Goal: Task Accomplishment & Management: Complete application form

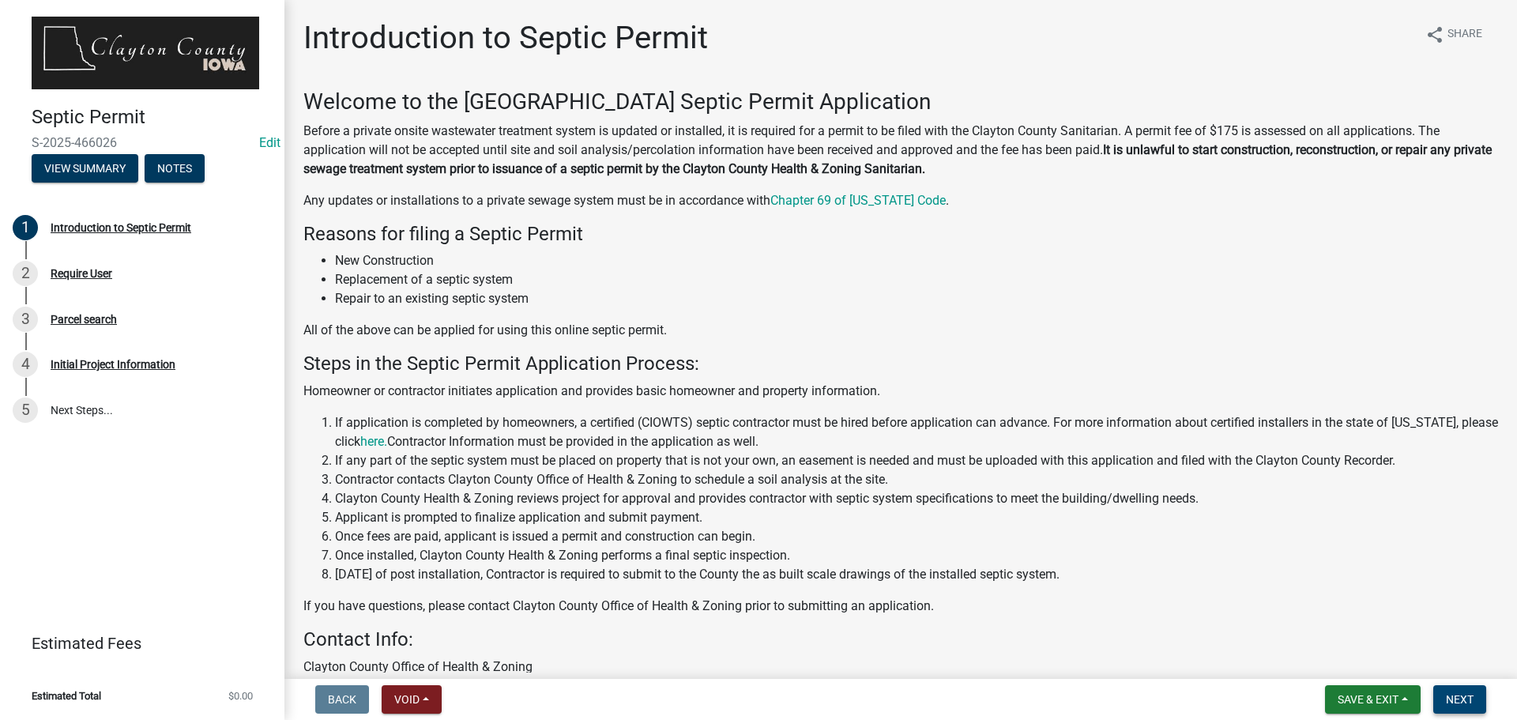
click at [1455, 702] on span "Next" at bounding box center [1460, 699] width 28 height 13
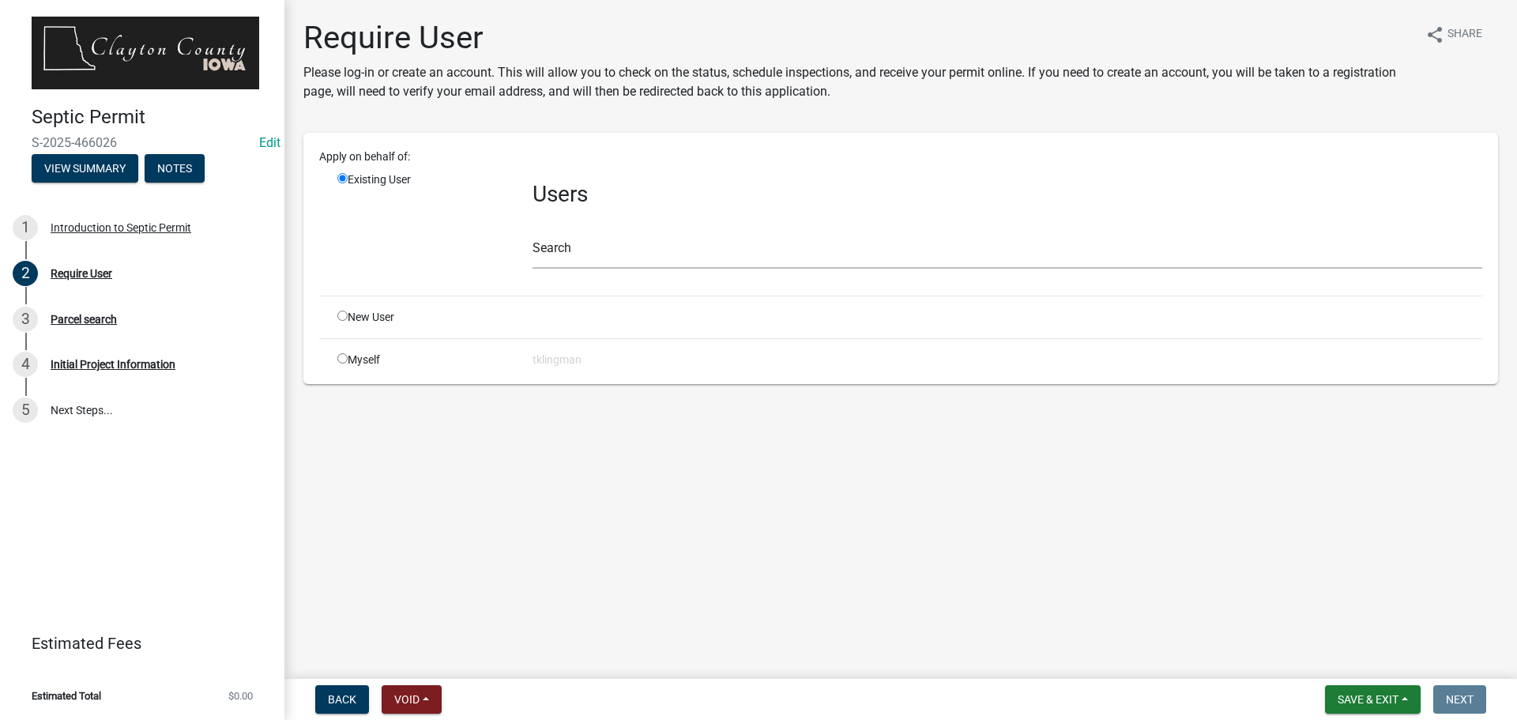
click at [590, 235] on div "Search" at bounding box center [1006, 241] width 949 height 55
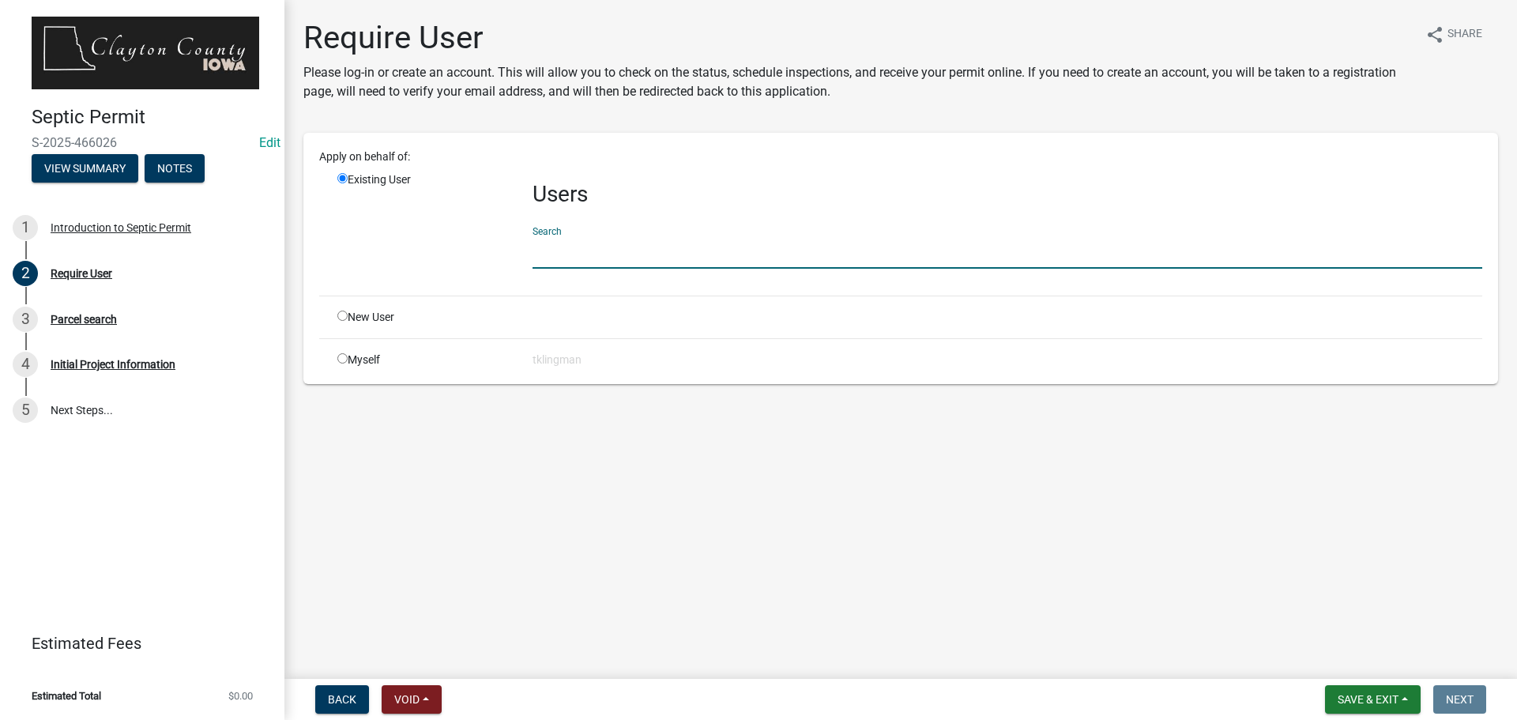
click at [583, 248] on input "text" at bounding box center [1006, 252] width 949 height 32
click at [333, 357] on div "Myself" at bounding box center [422, 360] width 195 height 17
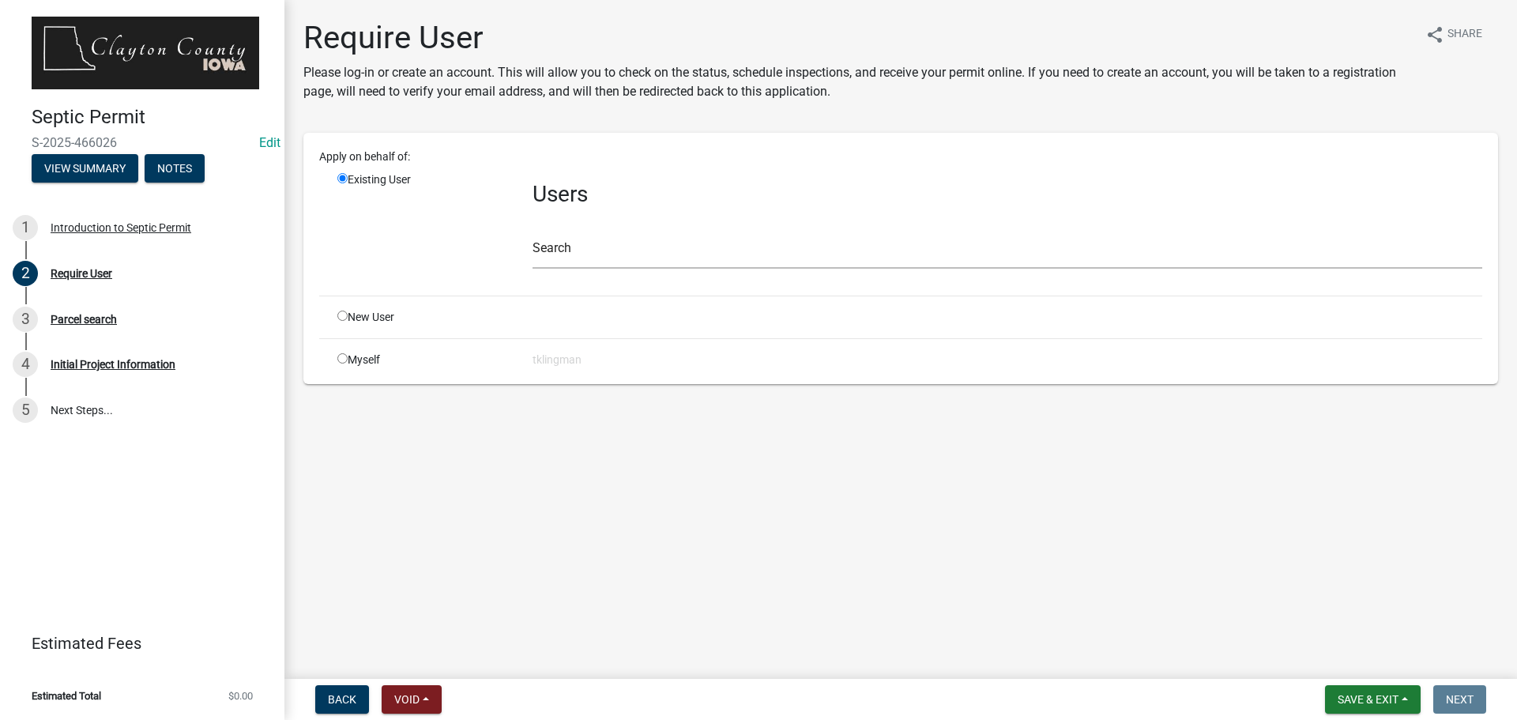
click at [347, 355] on input "radio" at bounding box center [342, 358] width 10 height 10
radio input "true"
radio input "false"
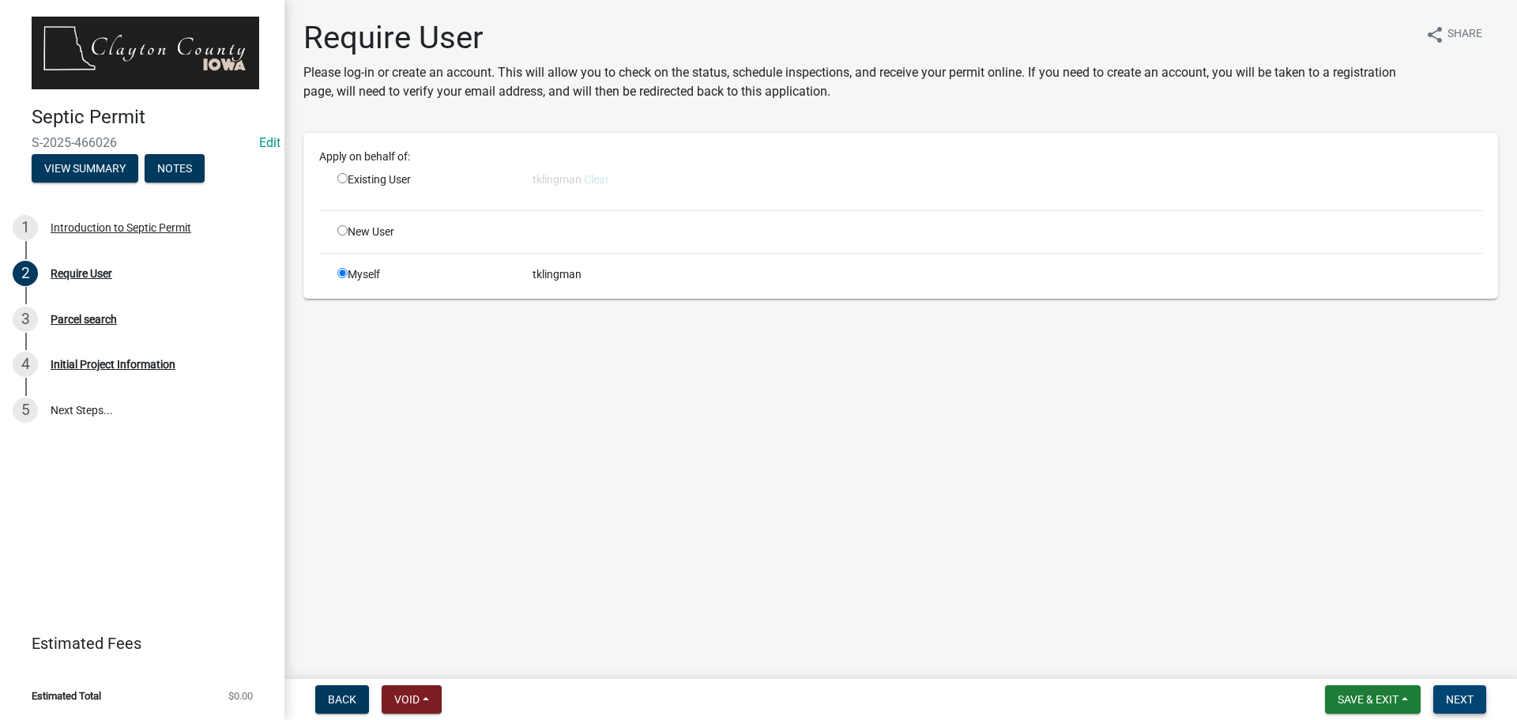
click at [1451, 700] on span "Next" at bounding box center [1460, 699] width 28 height 13
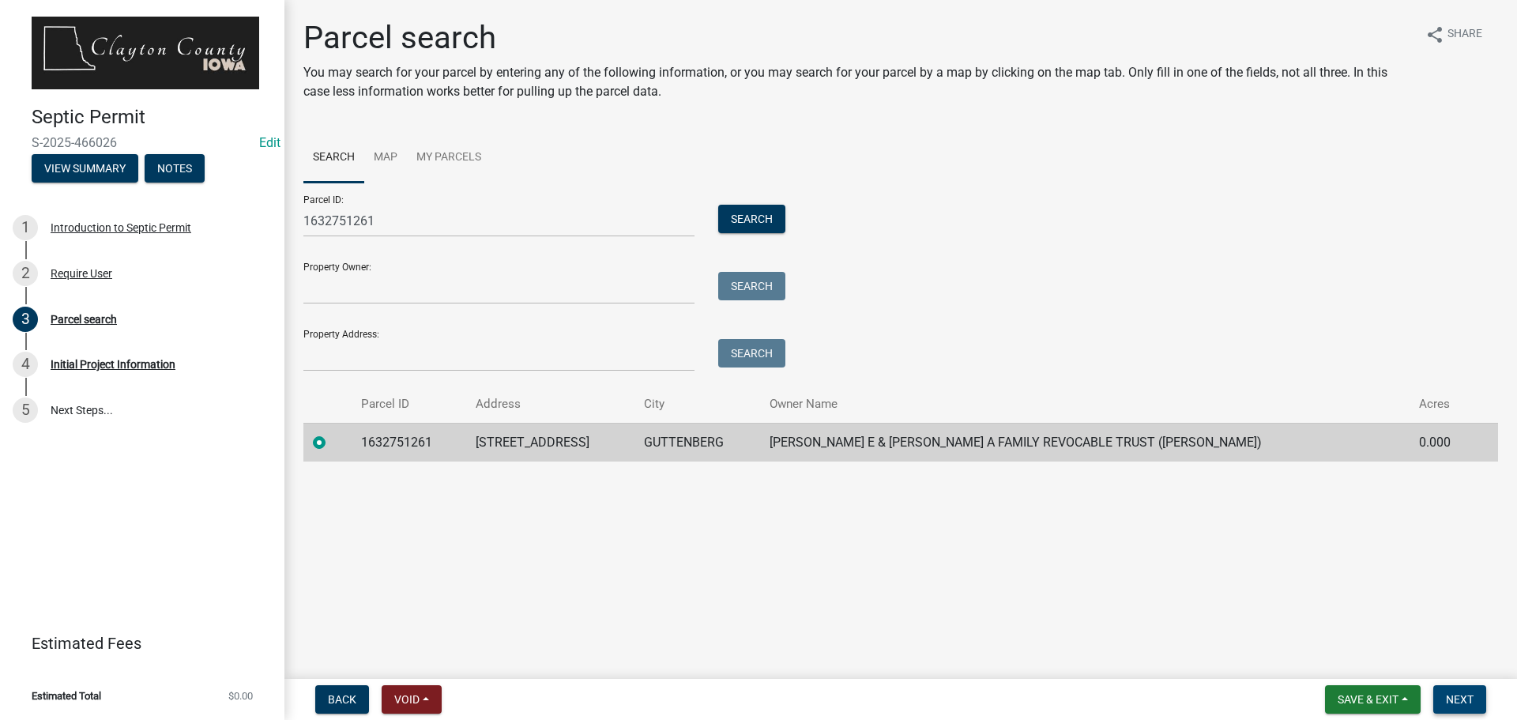
click at [1464, 697] on span "Next" at bounding box center [1460, 699] width 28 height 13
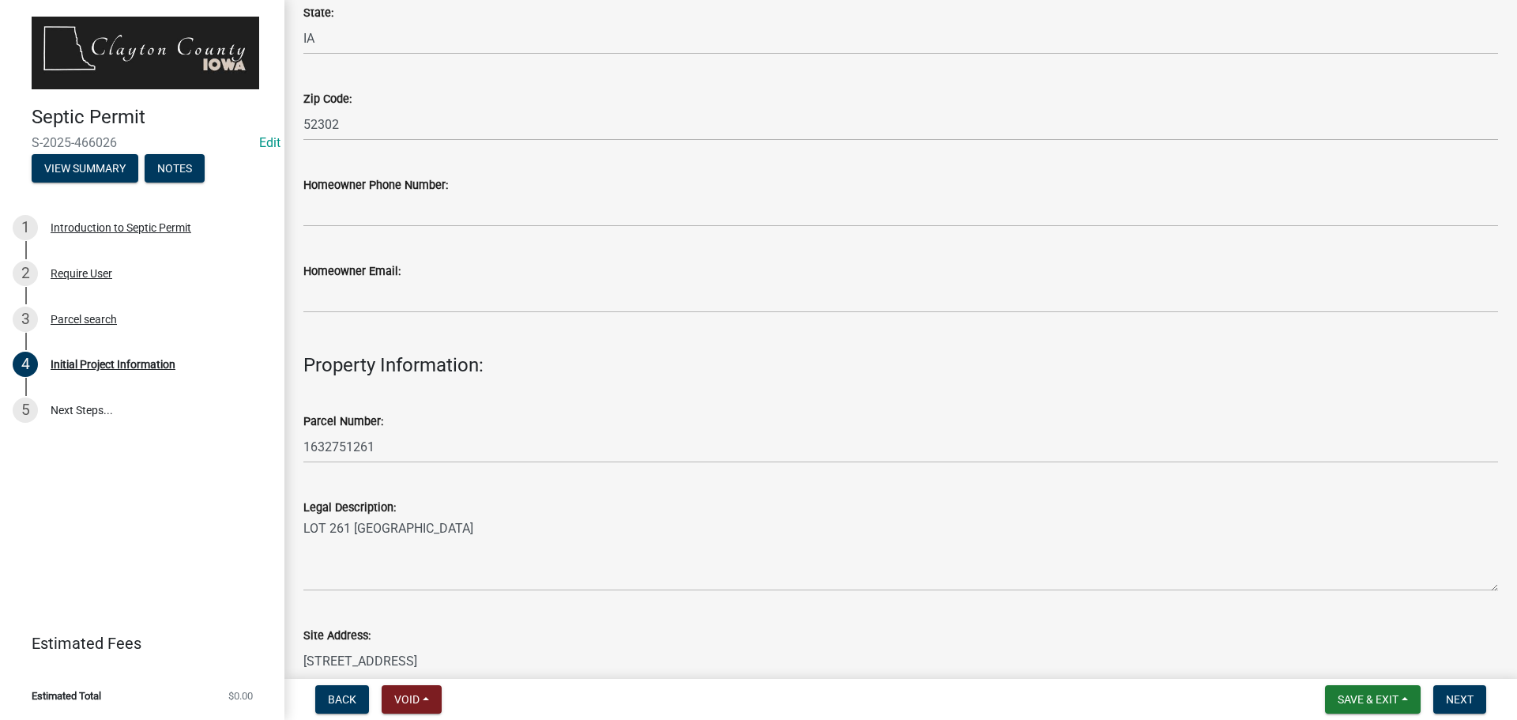
scroll to position [711, 0]
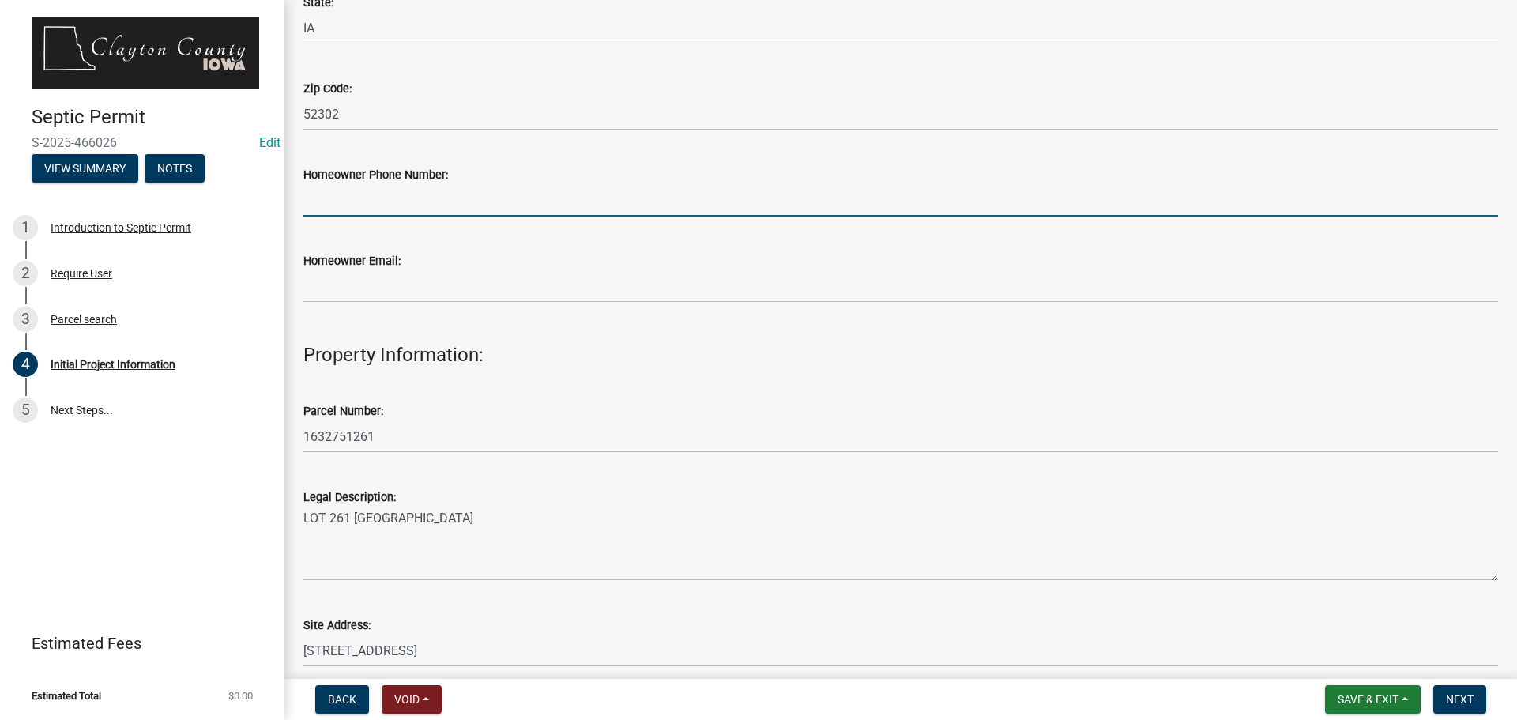
click at [473, 211] on input "Homeowner Phone Number:" at bounding box center [900, 200] width 1194 height 32
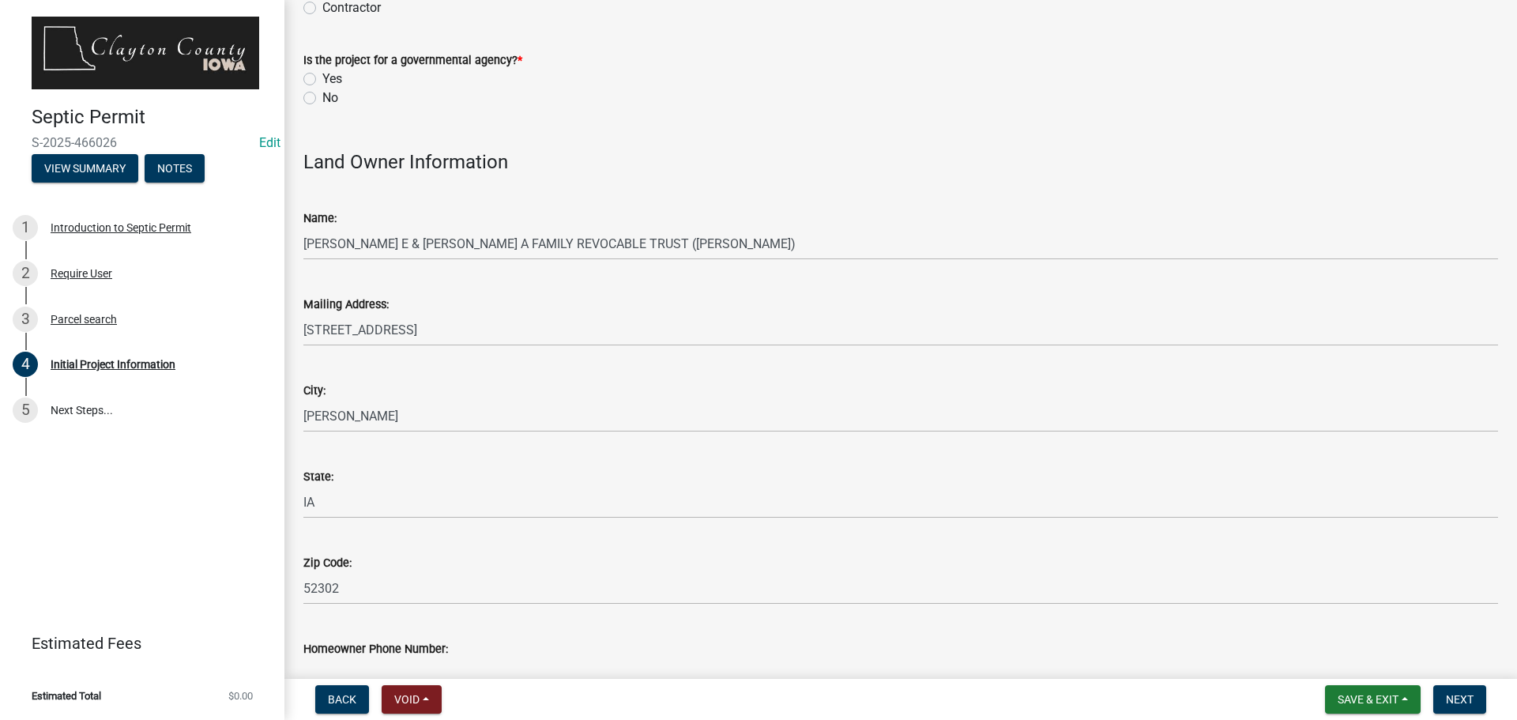
scroll to position [158, 0]
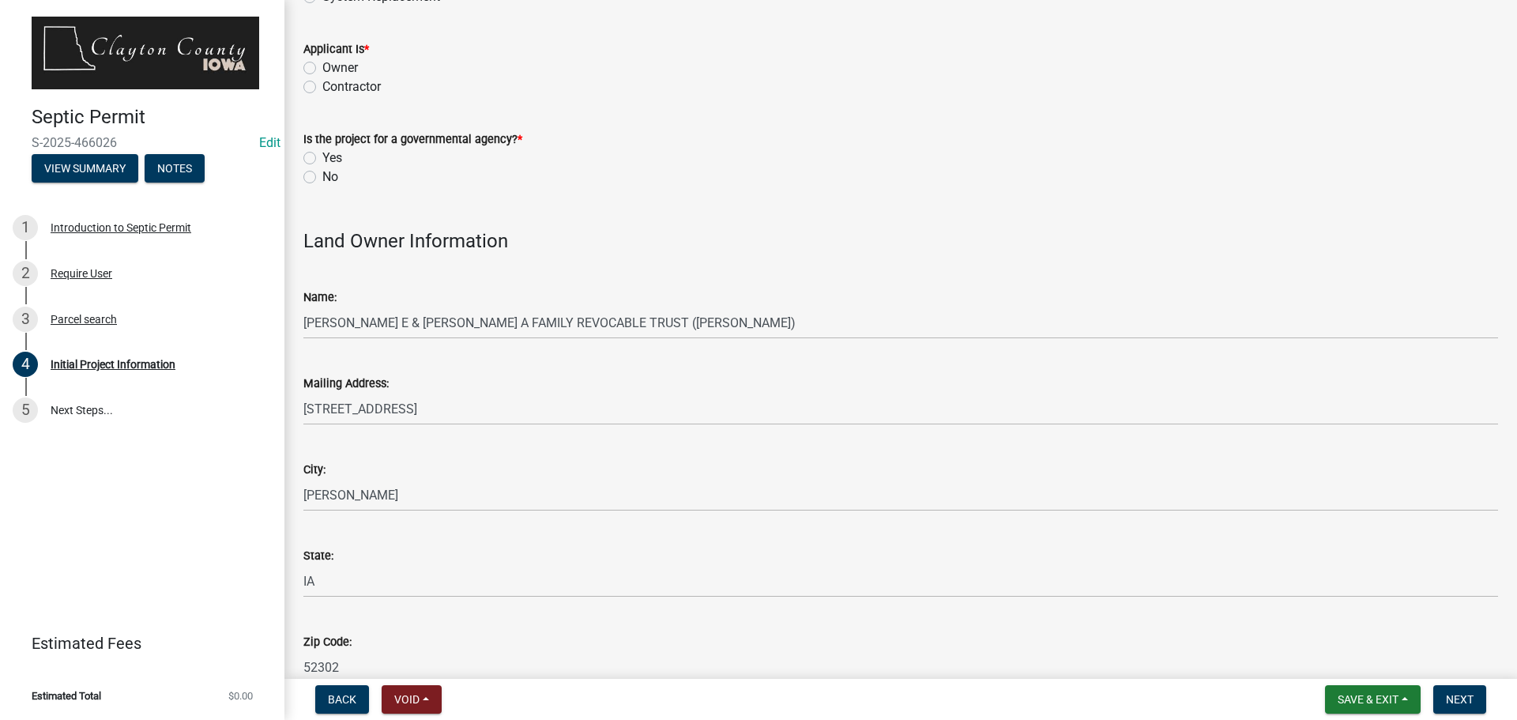
click at [322, 176] on label "No" at bounding box center [330, 176] width 16 height 19
click at [322, 176] on input "No" at bounding box center [327, 172] width 10 height 10
radio input "true"
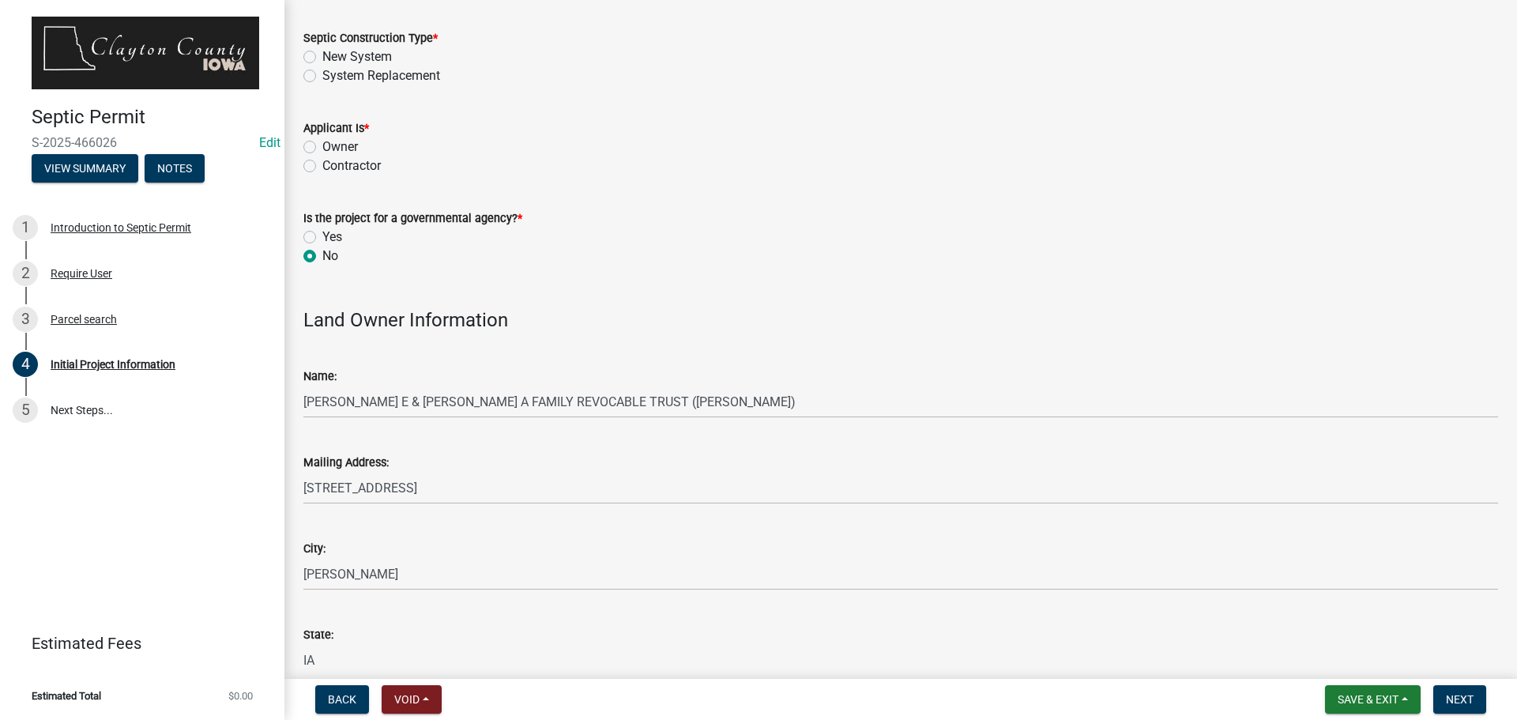
click at [322, 165] on label "Contractor" at bounding box center [351, 165] width 58 height 19
click at [322, 165] on input "Contractor" at bounding box center [327, 161] width 10 height 10
radio input "true"
drag, startPoint x: 310, startPoint y: 55, endPoint x: 317, endPoint y: 61, distance: 8.9
click at [322, 54] on label "New System" at bounding box center [357, 56] width 70 height 19
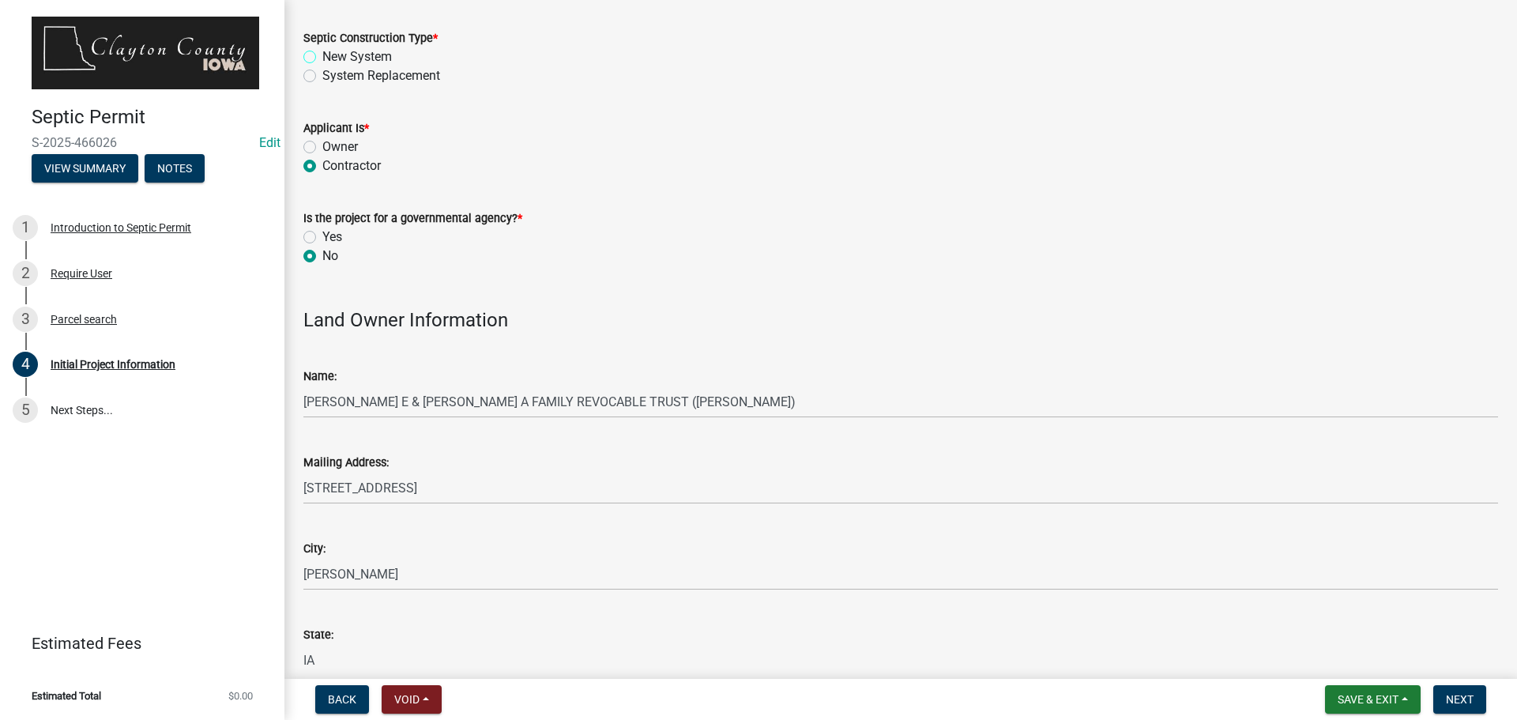
click at [322, 54] on input "New System" at bounding box center [327, 52] width 10 height 10
radio input "true"
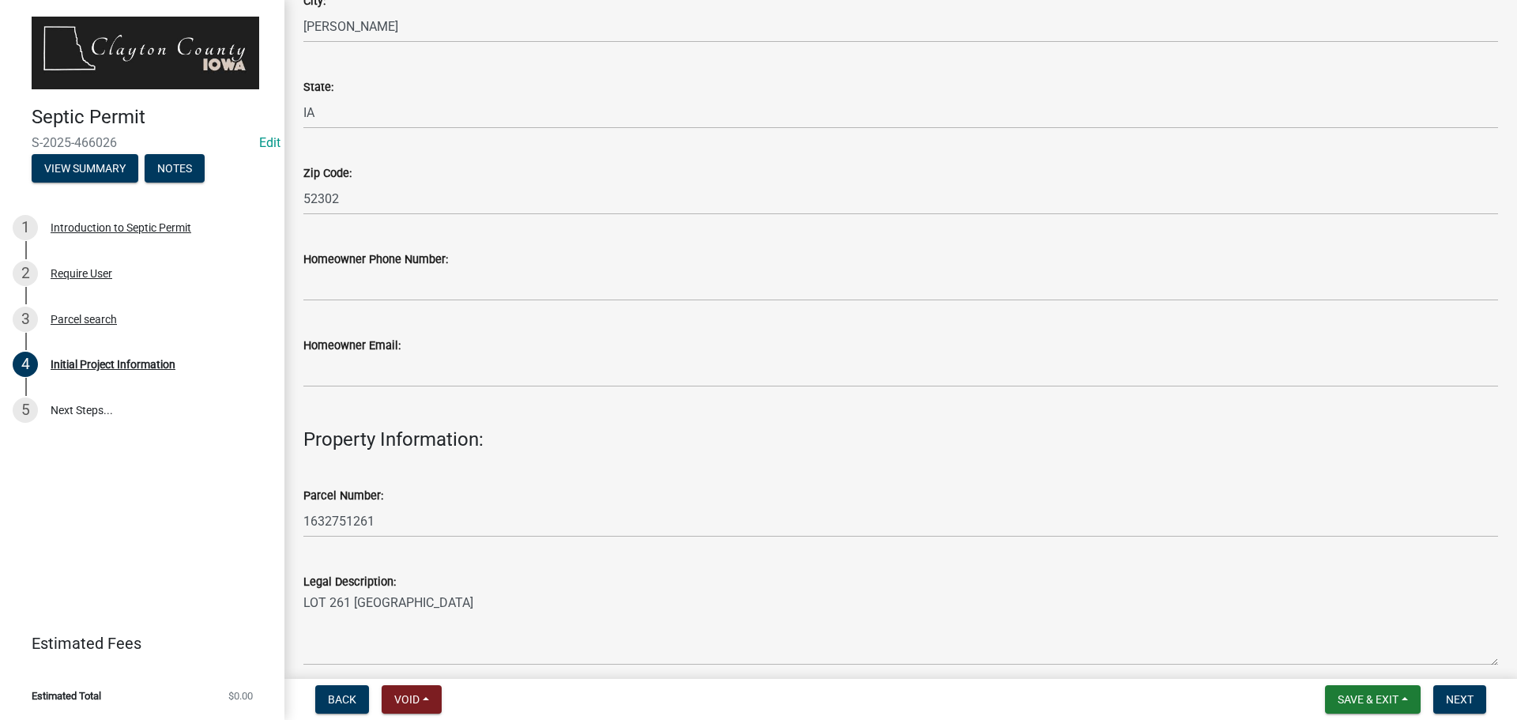
scroll to position [632, 0]
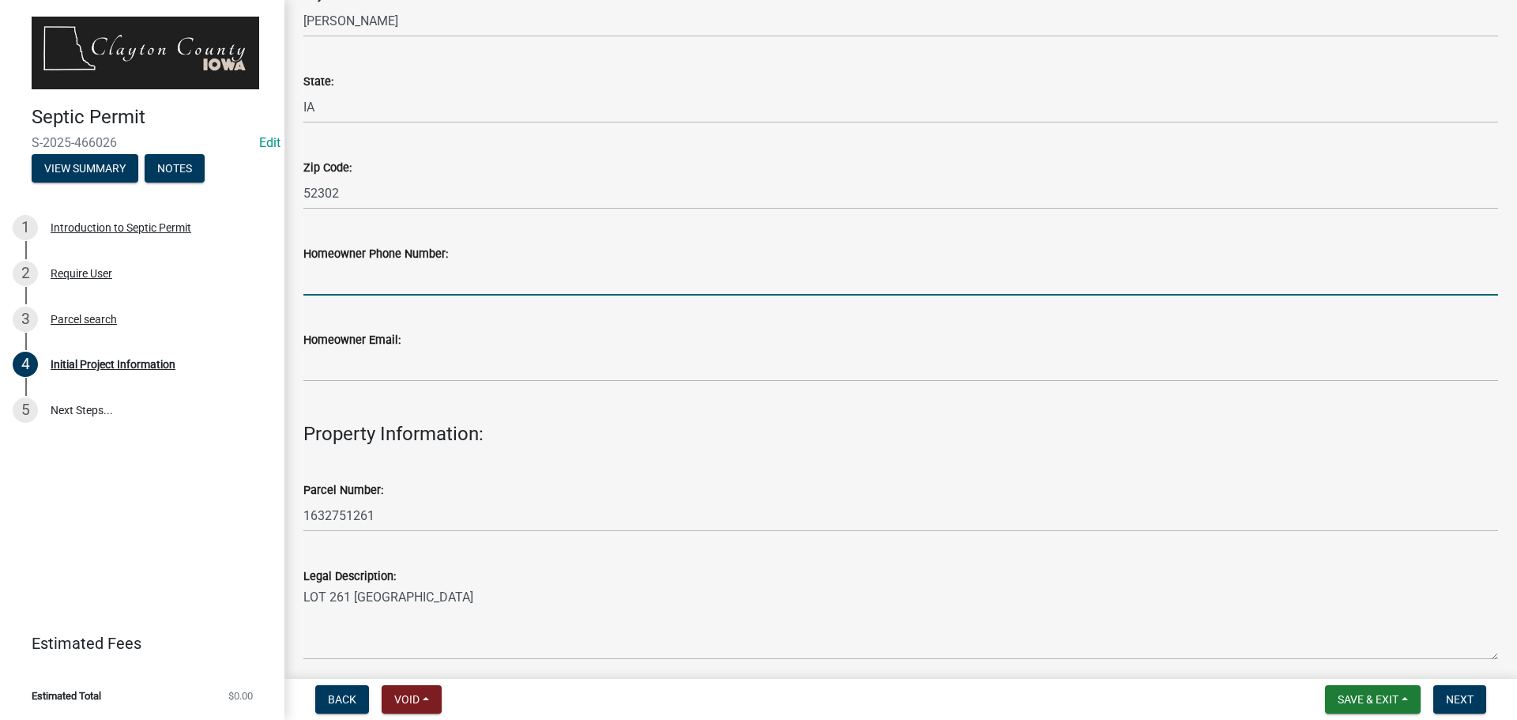
click at [362, 283] on input "Homeowner Phone Number:" at bounding box center [900, 279] width 1194 height 32
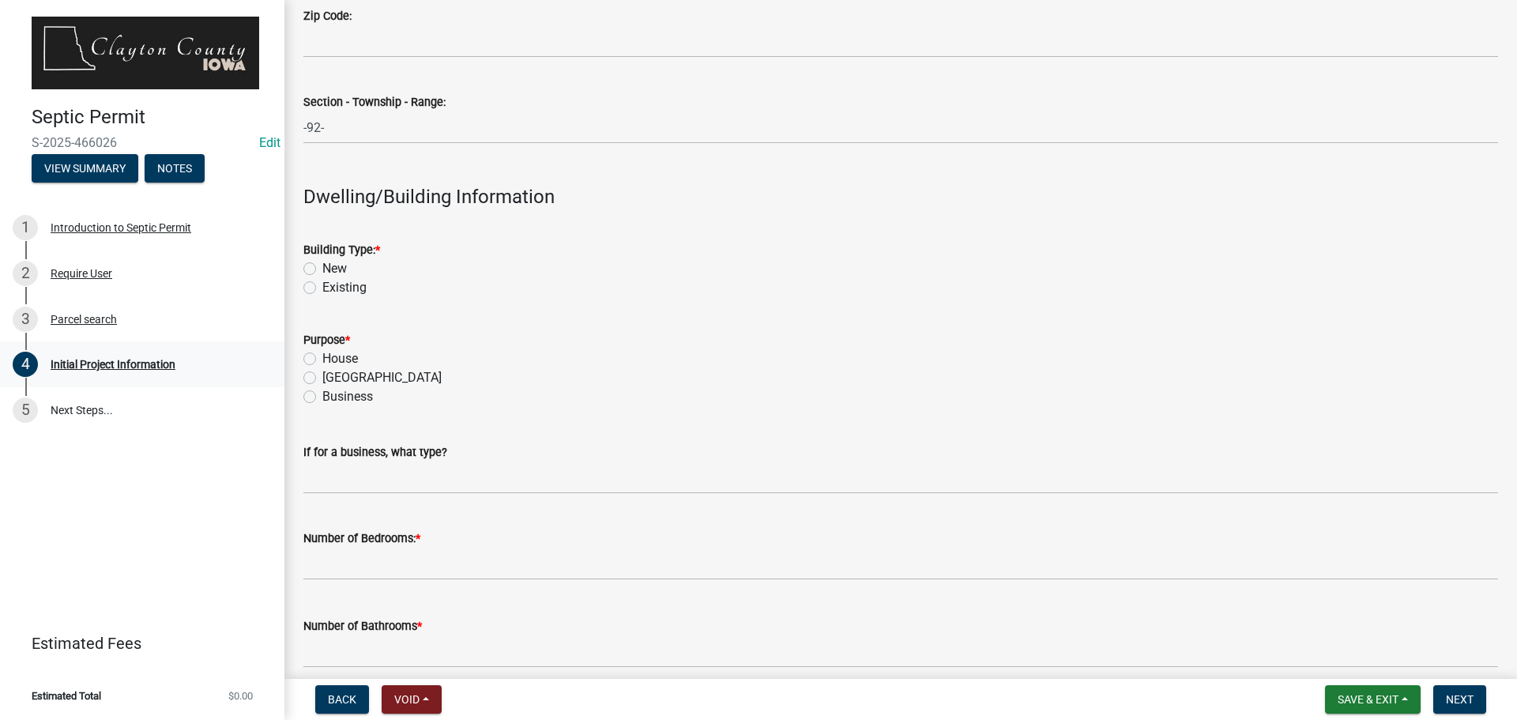
scroll to position [1580, 0]
type input "[PHONE_NUMBER]"
click at [322, 288] on label "Existing" at bounding box center [344, 286] width 44 height 19
click at [322, 288] on input "Existing" at bounding box center [327, 282] width 10 height 10
radio input "true"
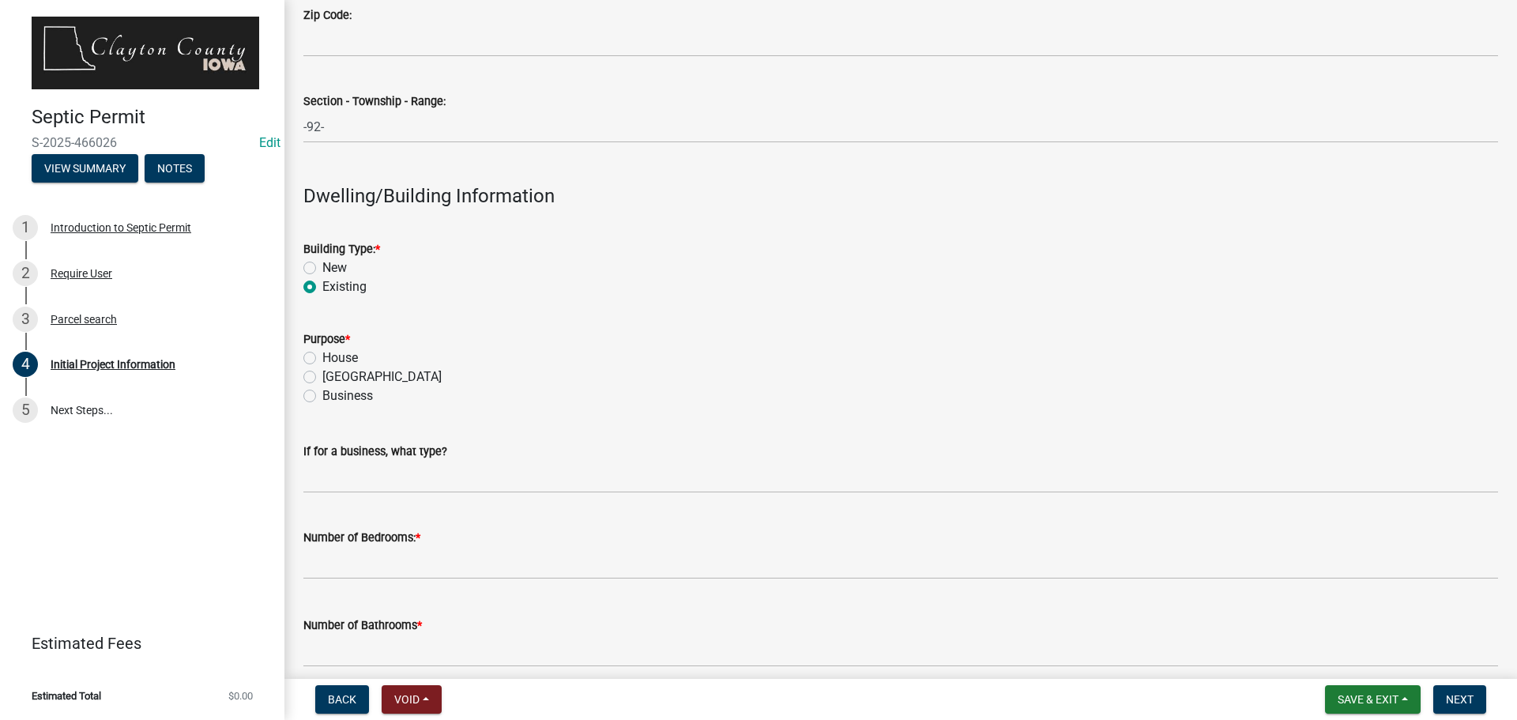
click at [322, 355] on label "House" at bounding box center [340, 357] width 36 height 19
click at [322, 355] on input "House" at bounding box center [327, 353] width 10 height 10
radio input "true"
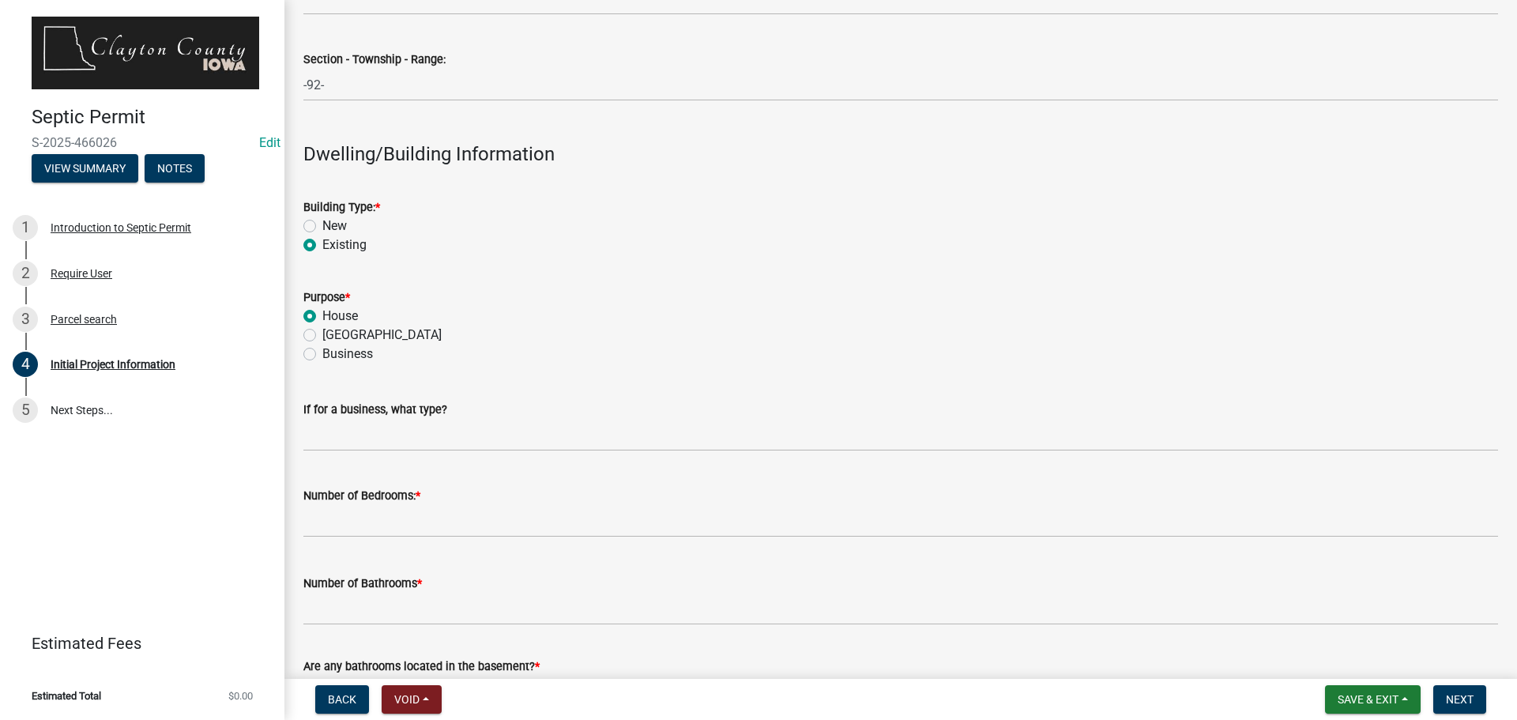
scroll to position [1659, 0]
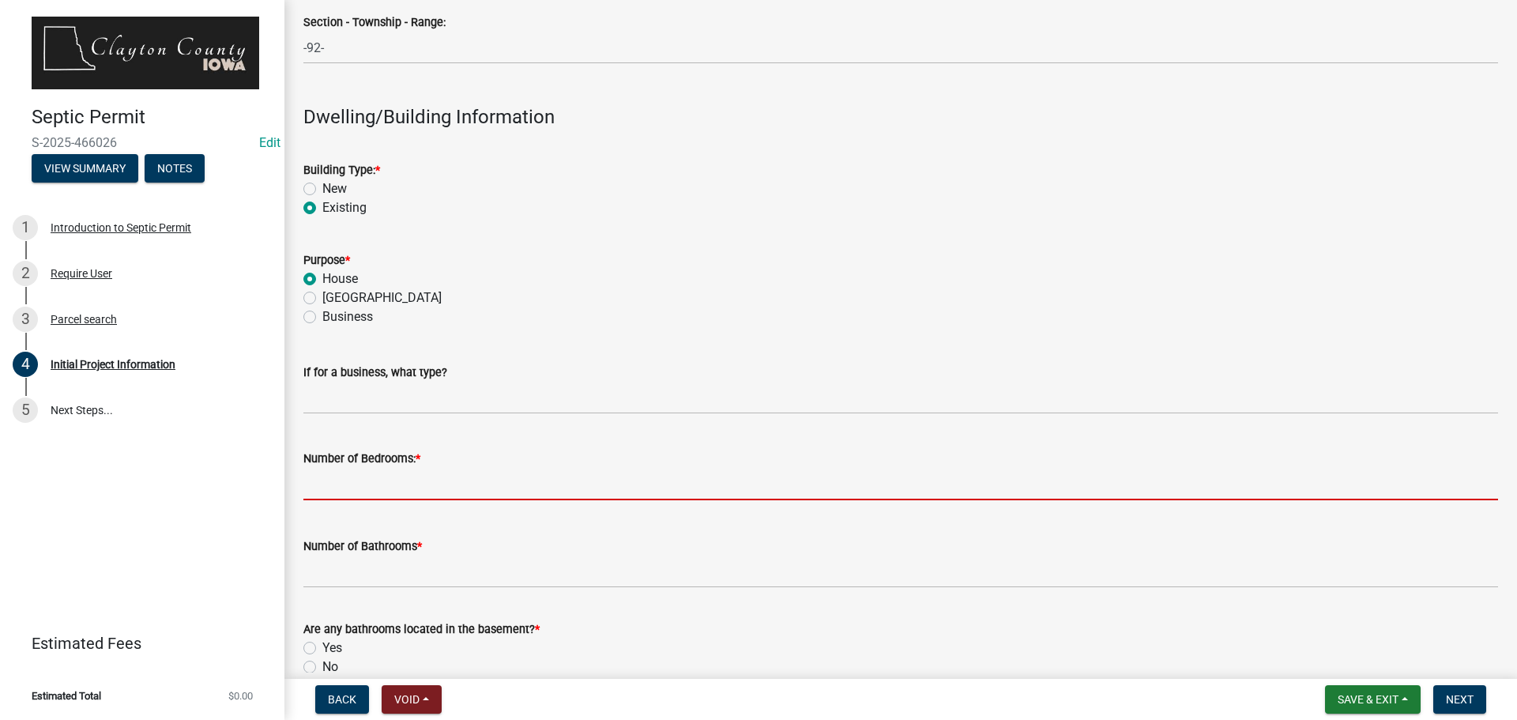
click at [423, 488] on input "text" at bounding box center [900, 484] width 1194 height 32
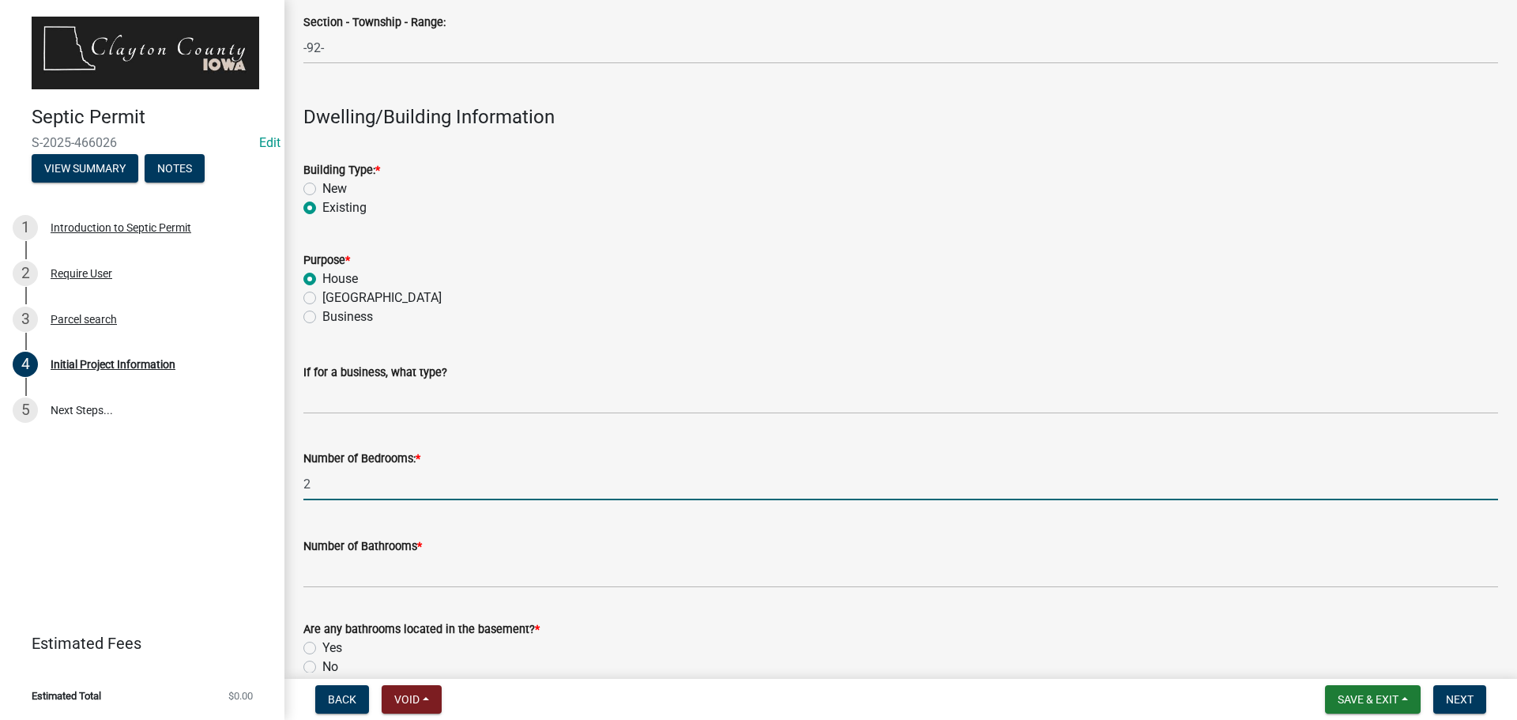
type input "2"
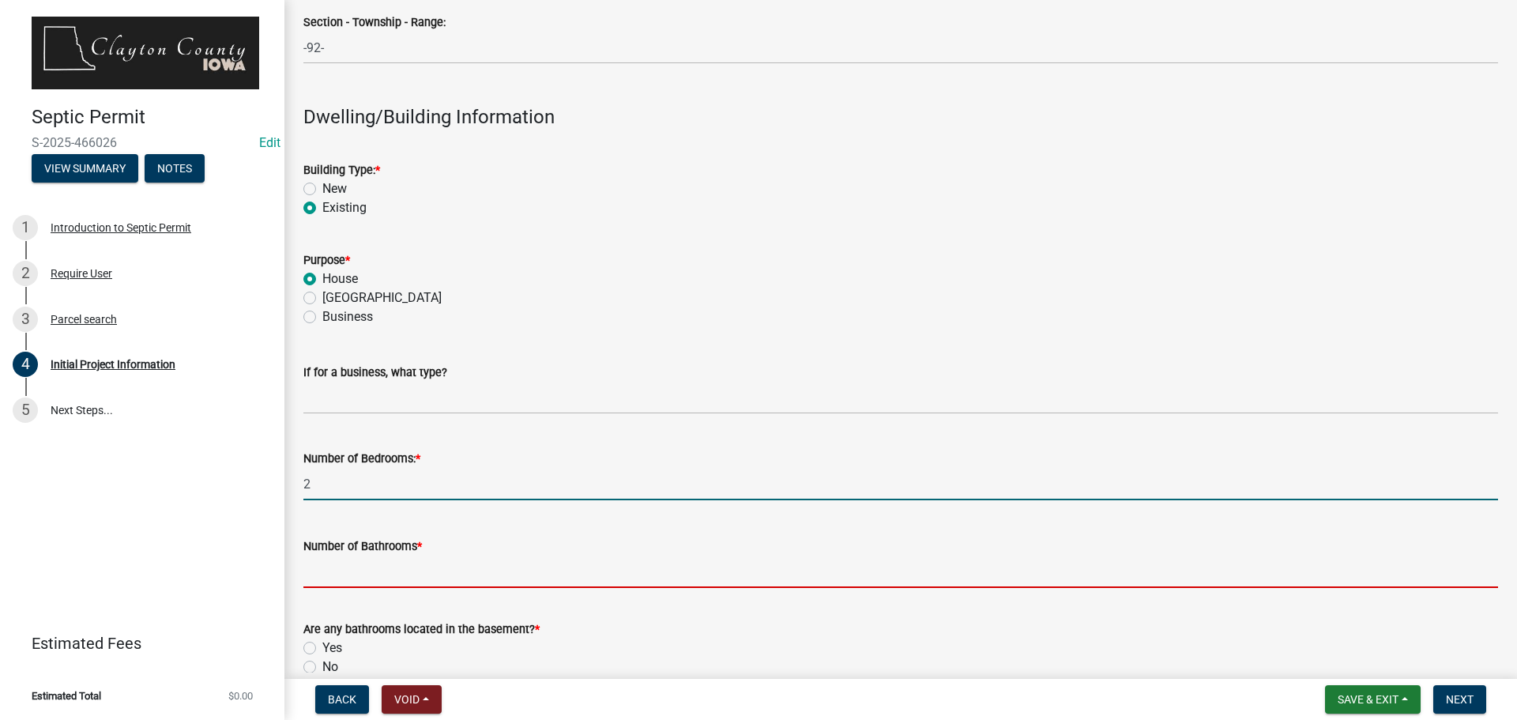
click at [398, 563] on input "Number of Bathrooms *" at bounding box center [900, 571] width 1194 height 32
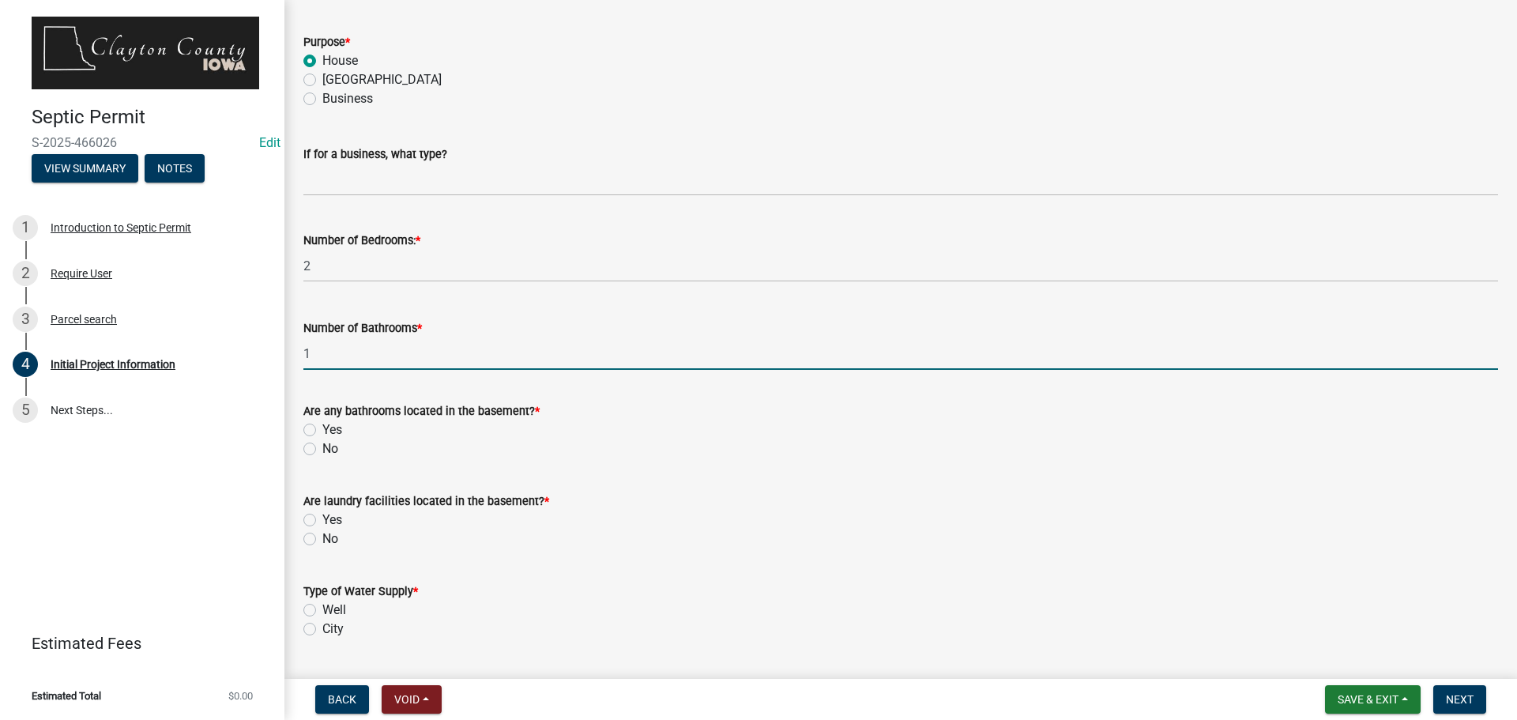
scroll to position [1896, 0]
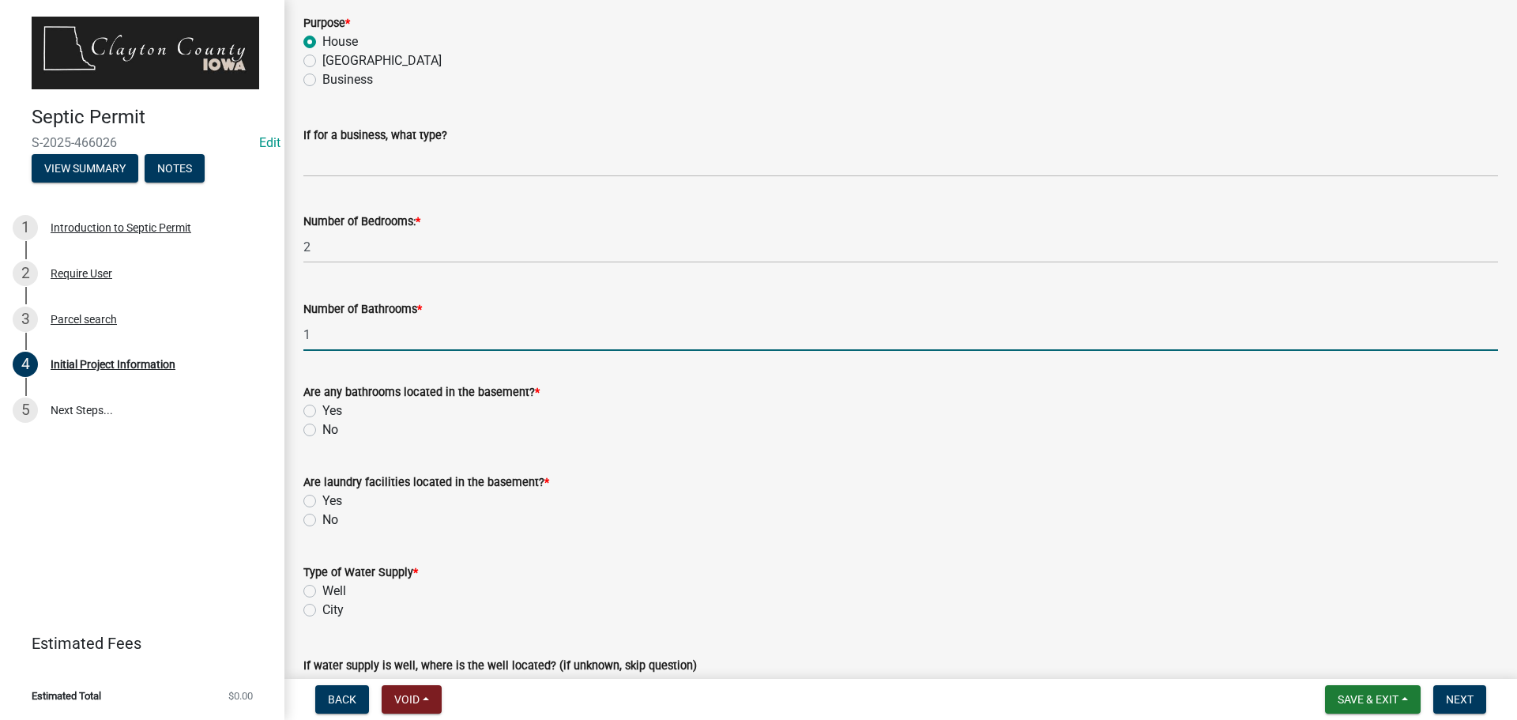
type input "1"
click at [322, 429] on label "No" at bounding box center [330, 429] width 16 height 19
click at [322, 429] on input "No" at bounding box center [327, 425] width 10 height 10
radio input "true"
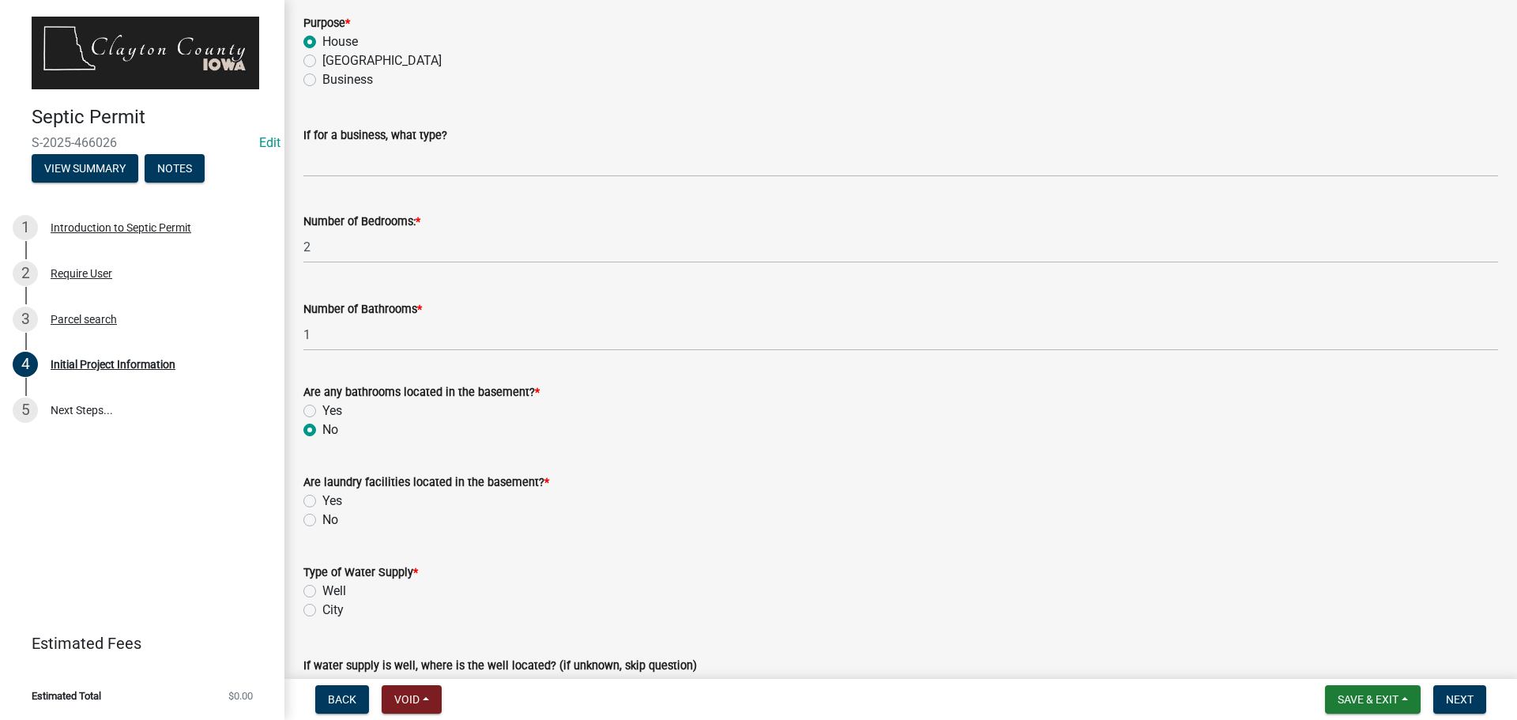
click at [322, 517] on label "No" at bounding box center [330, 519] width 16 height 19
click at [322, 517] on input "No" at bounding box center [327, 515] width 10 height 10
radio input "true"
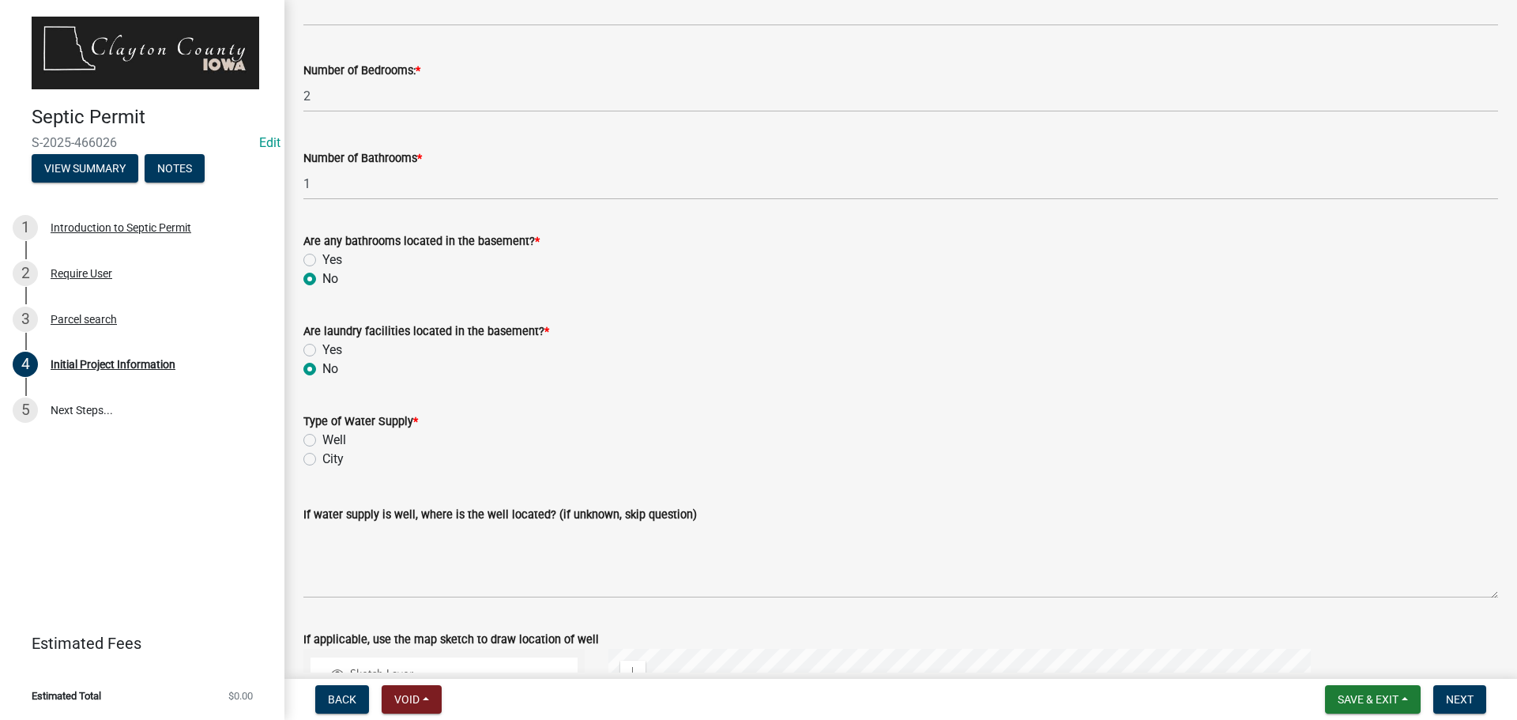
scroll to position [2054, 0]
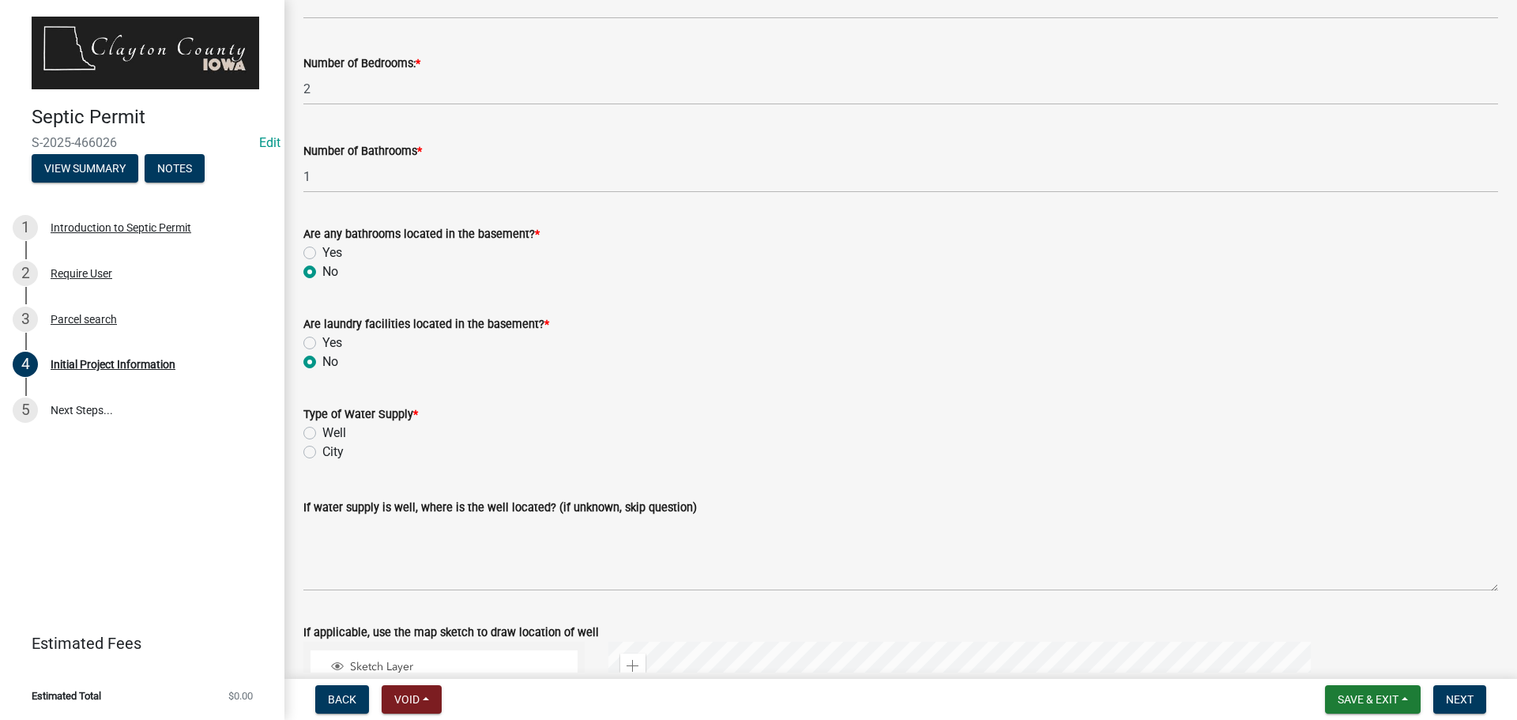
click at [322, 431] on label "Well" at bounding box center [334, 432] width 24 height 19
click at [322, 431] on input "Well" at bounding box center [327, 428] width 10 height 10
radio input "true"
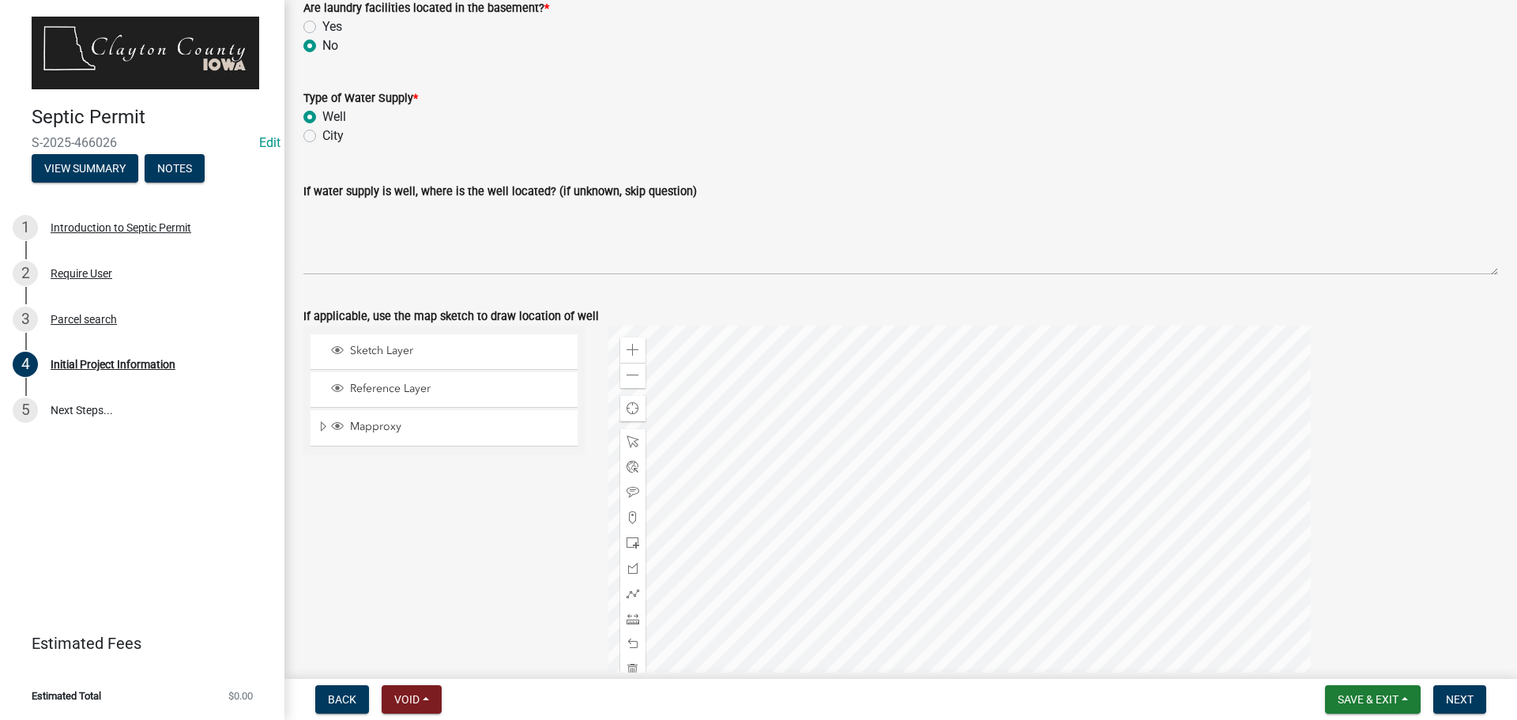
scroll to position [2712, 0]
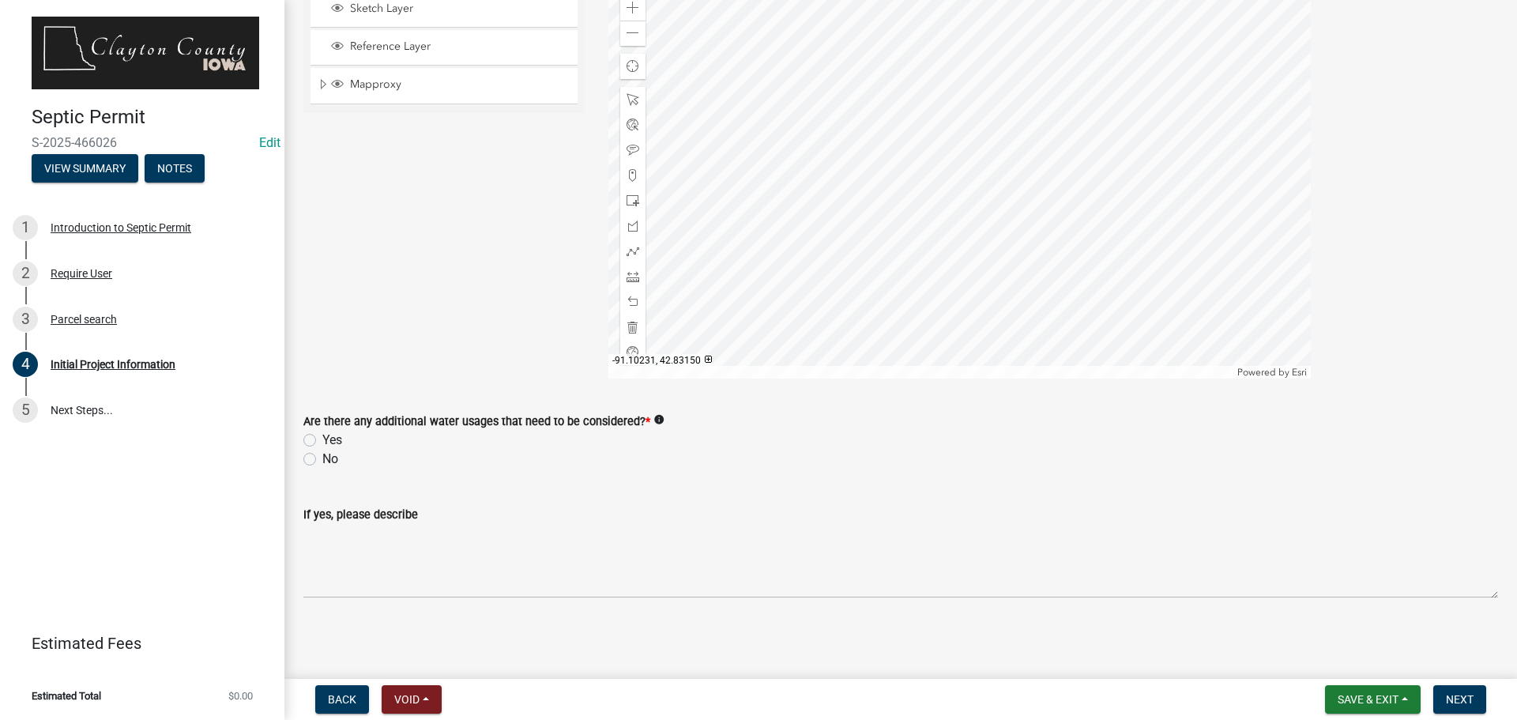
click at [322, 462] on label "No" at bounding box center [330, 458] width 16 height 19
click at [322, 460] on input "No" at bounding box center [327, 454] width 10 height 10
radio input "true"
click at [1457, 701] on span "Next" at bounding box center [1460, 699] width 28 height 13
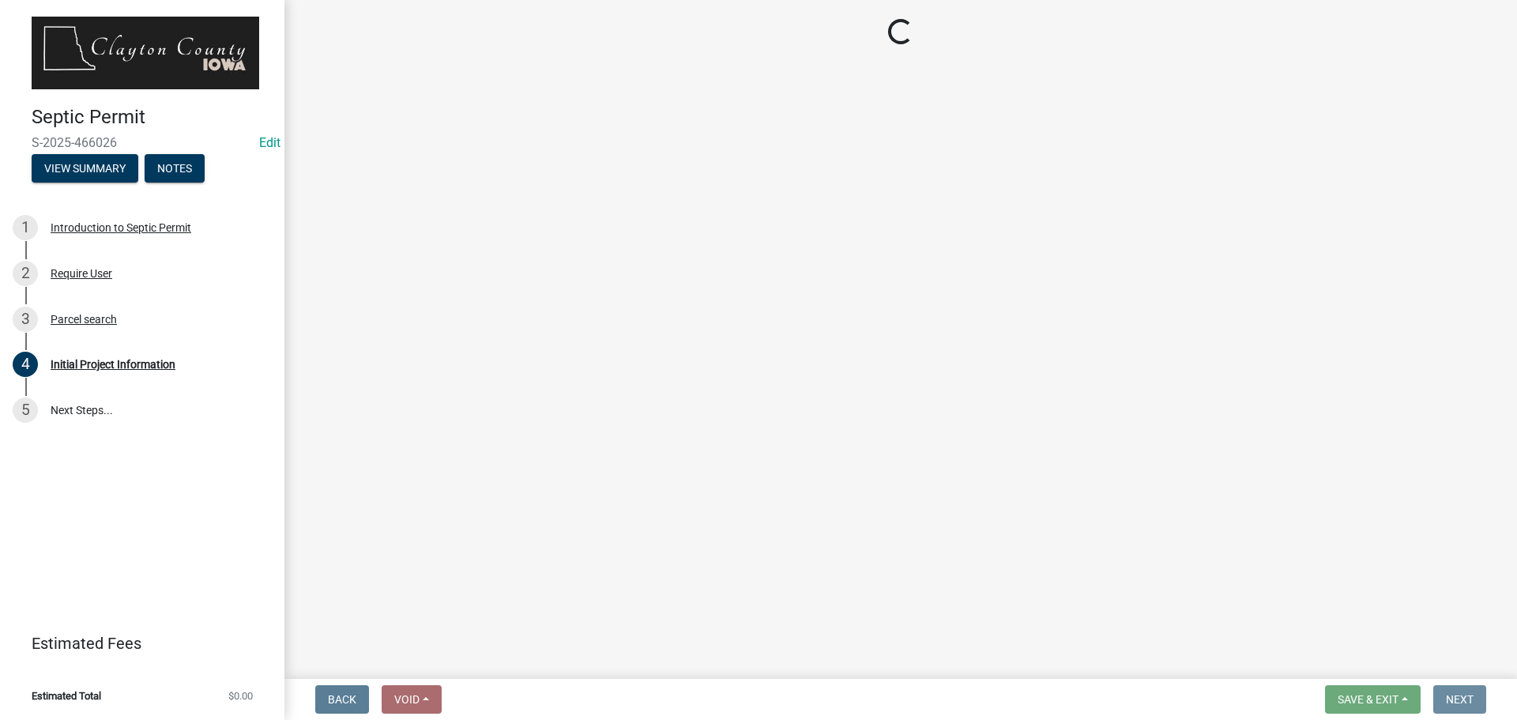
scroll to position [0, 0]
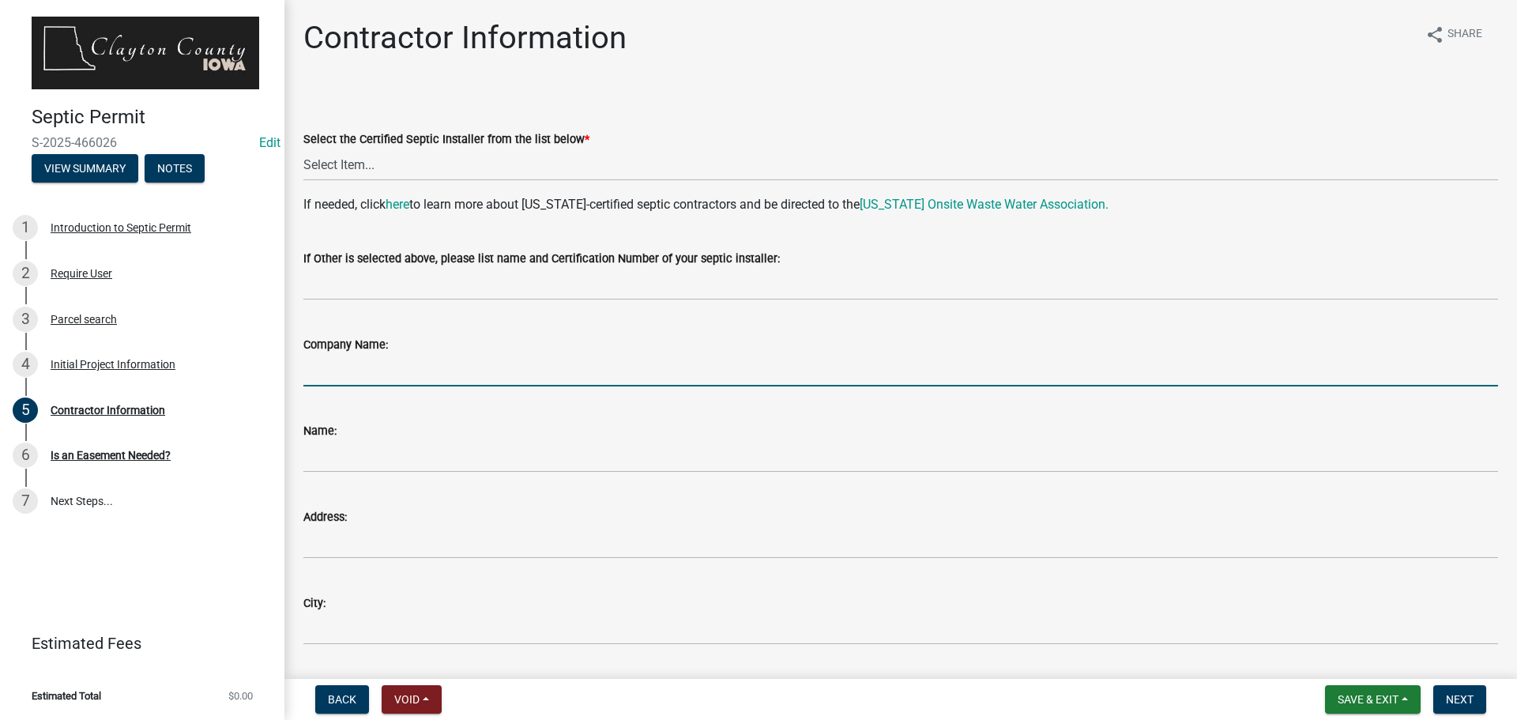
click at [380, 375] on input "Company Name:" at bounding box center [900, 370] width 1194 height 32
type input "[PERSON_NAME] Septic"
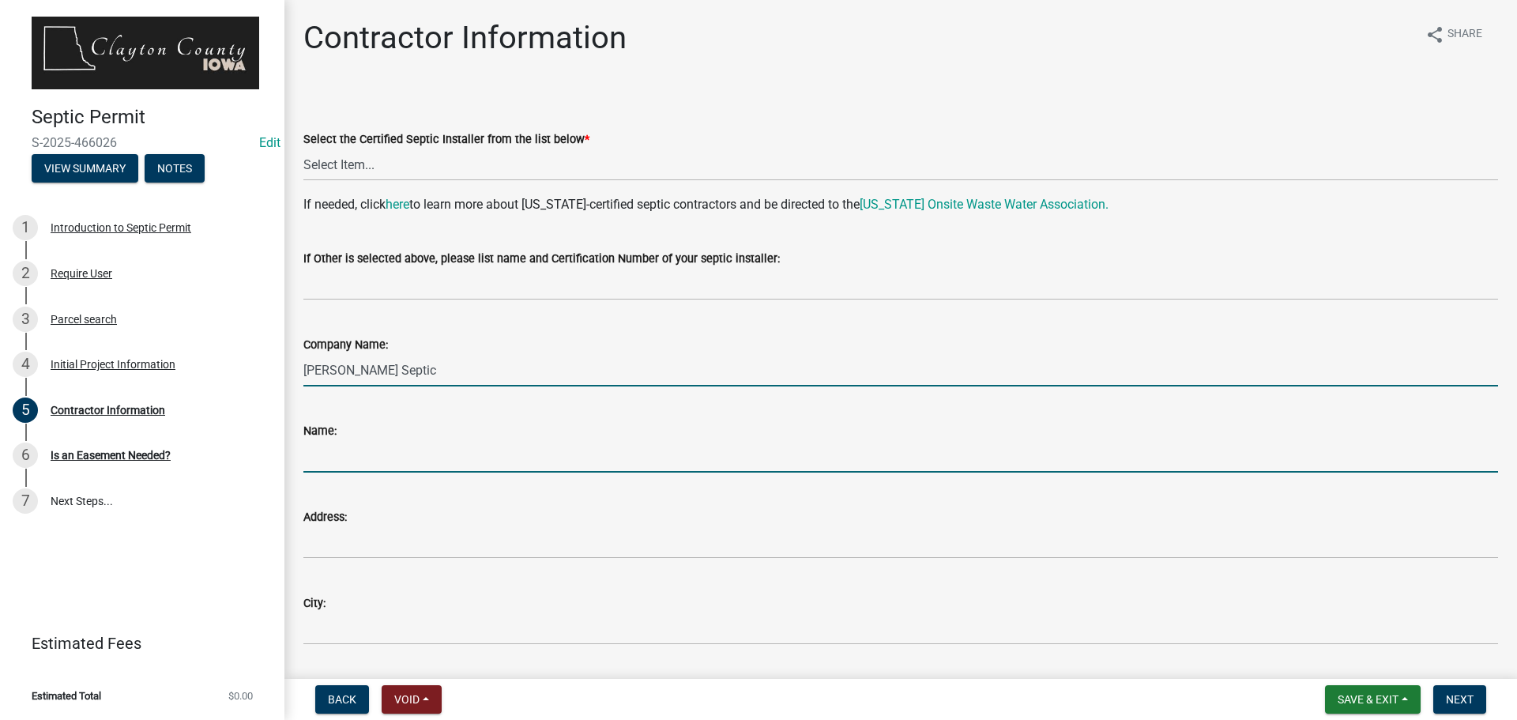
click at [370, 453] on input "Name:" at bounding box center [900, 456] width 1194 height 32
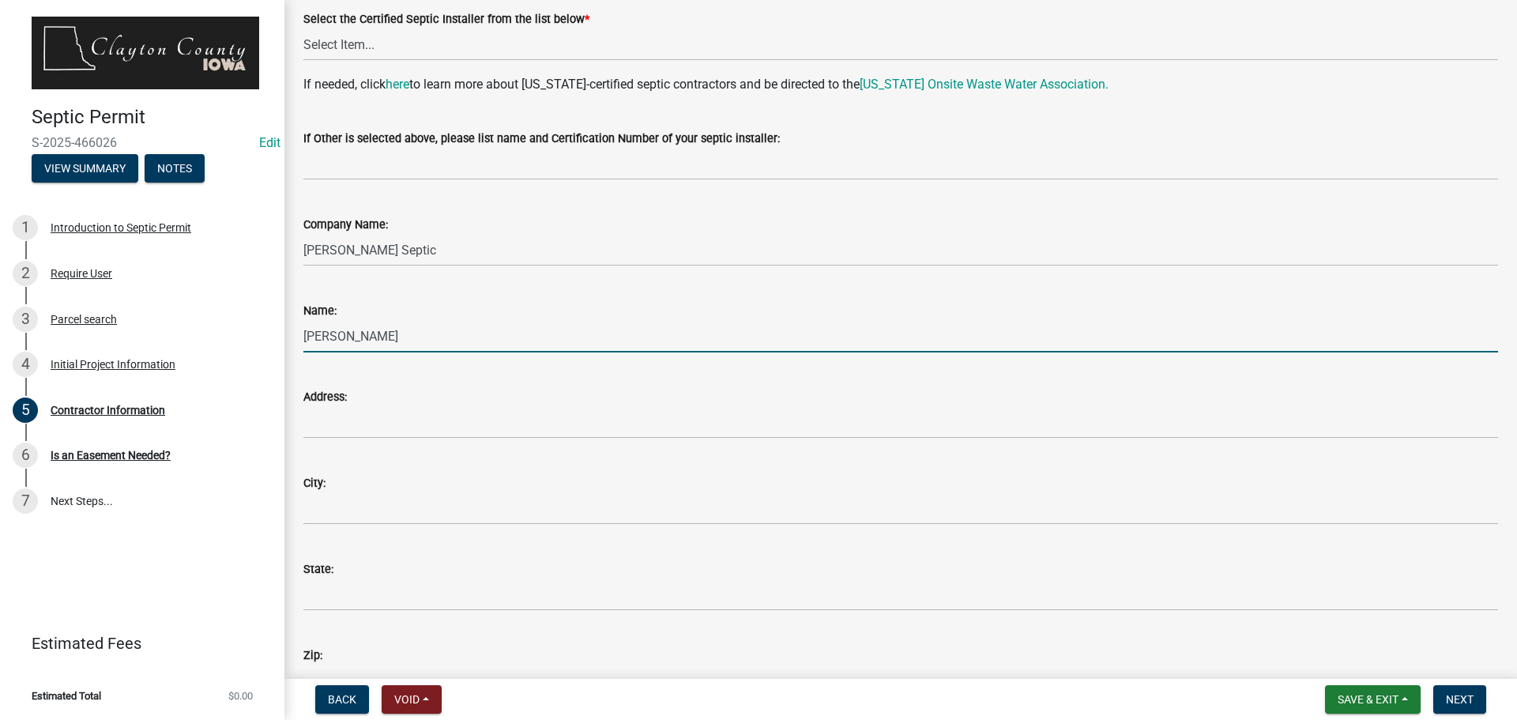
scroll to position [237, 0]
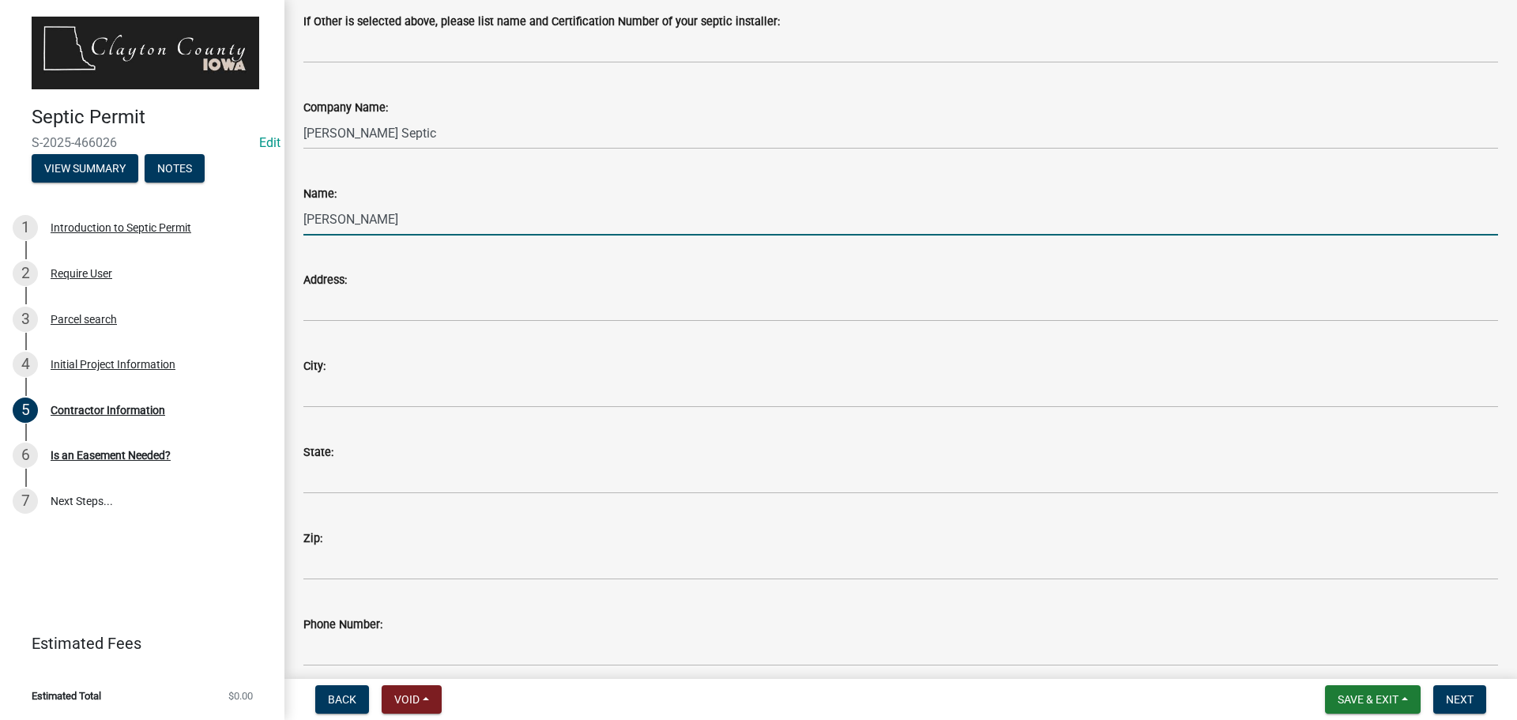
type input "[PERSON_NAME]"
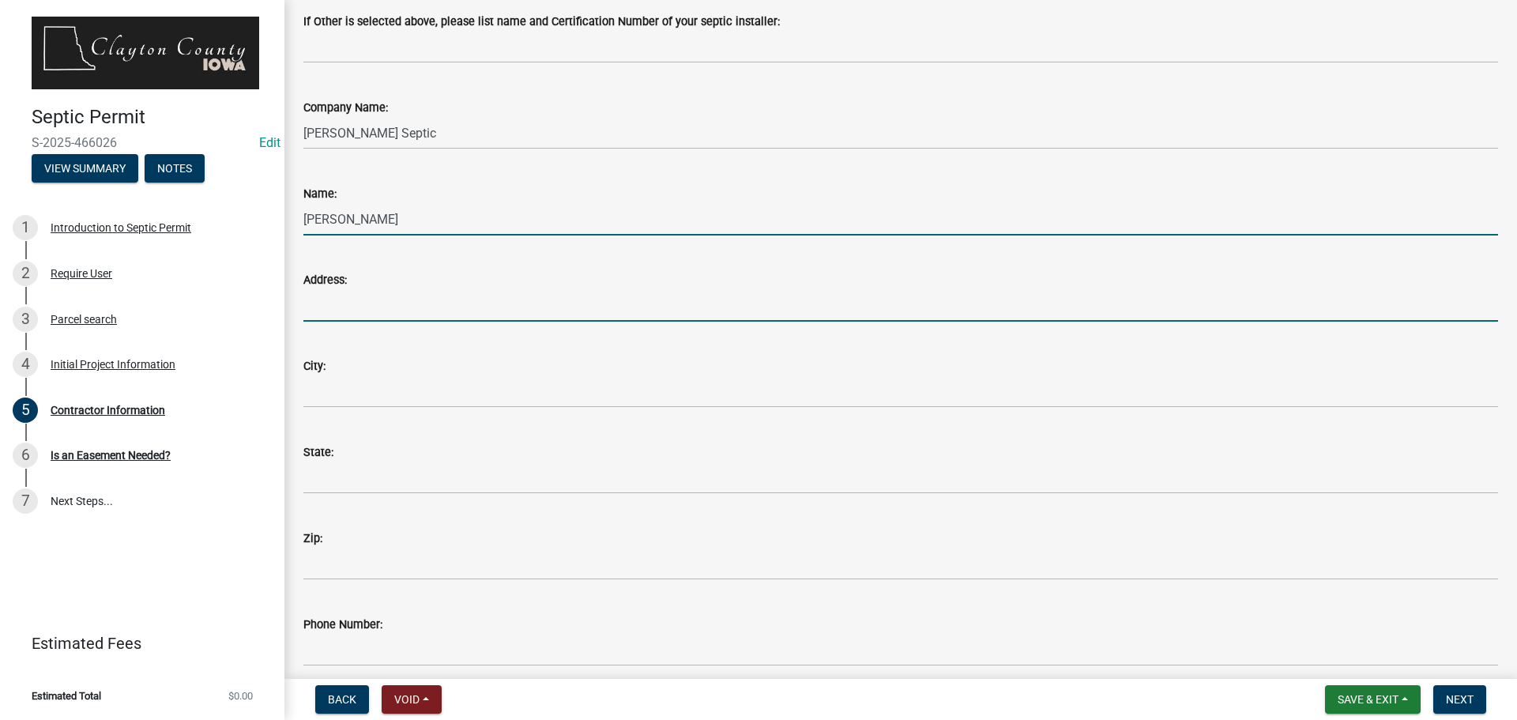
click at [369, 311] on input "Address:" at bounding box center [900, 305] width 1194 height 32
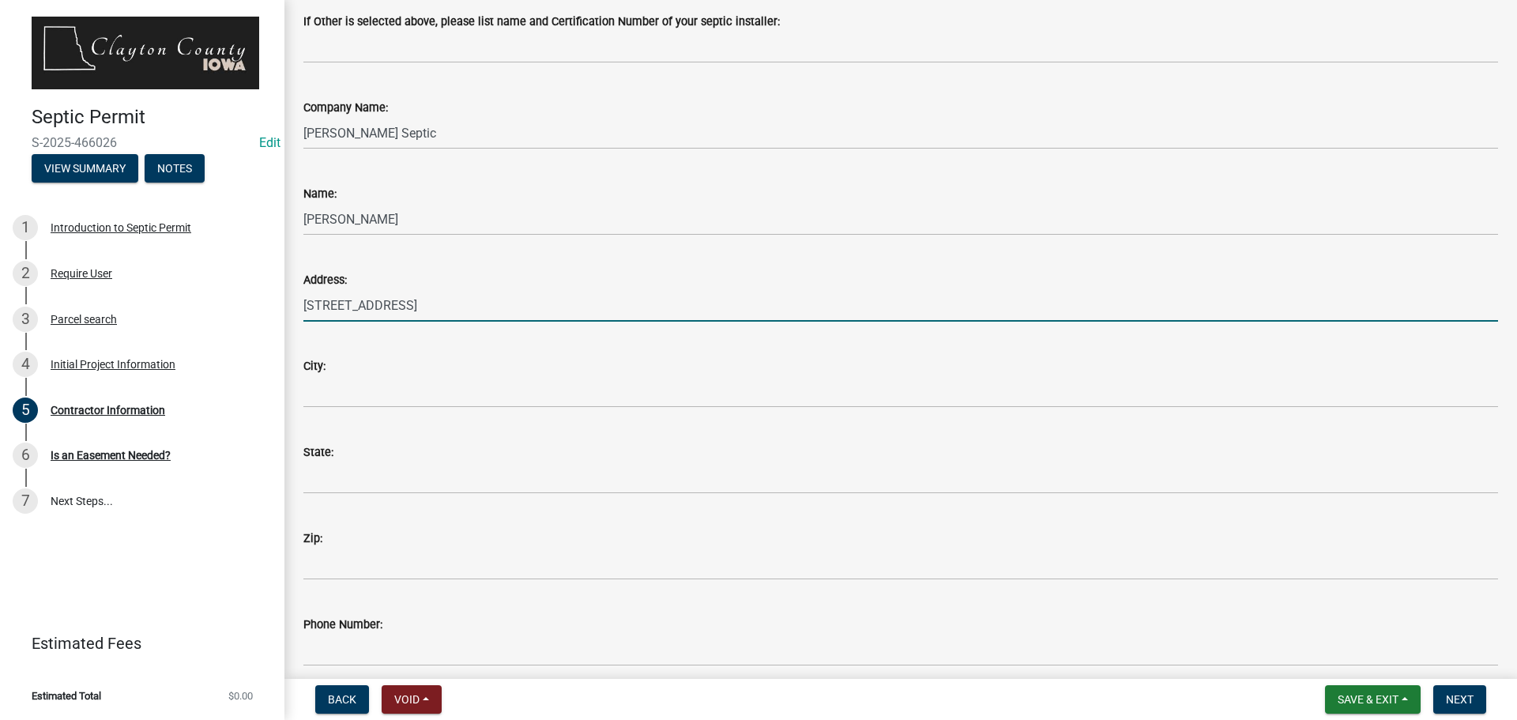
type input "[STREET_ADDRESS]"
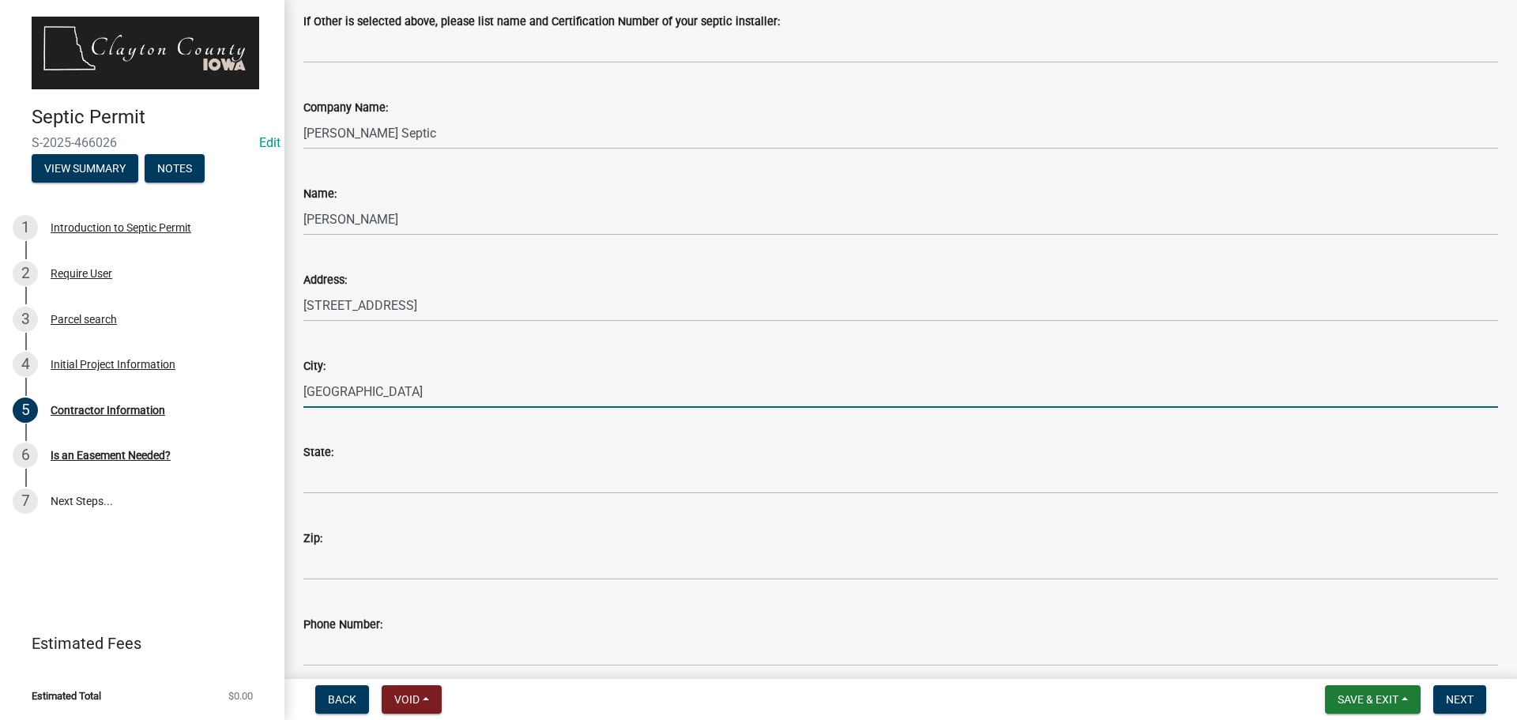
type input "[GEOGRAPHIC_DATA]"
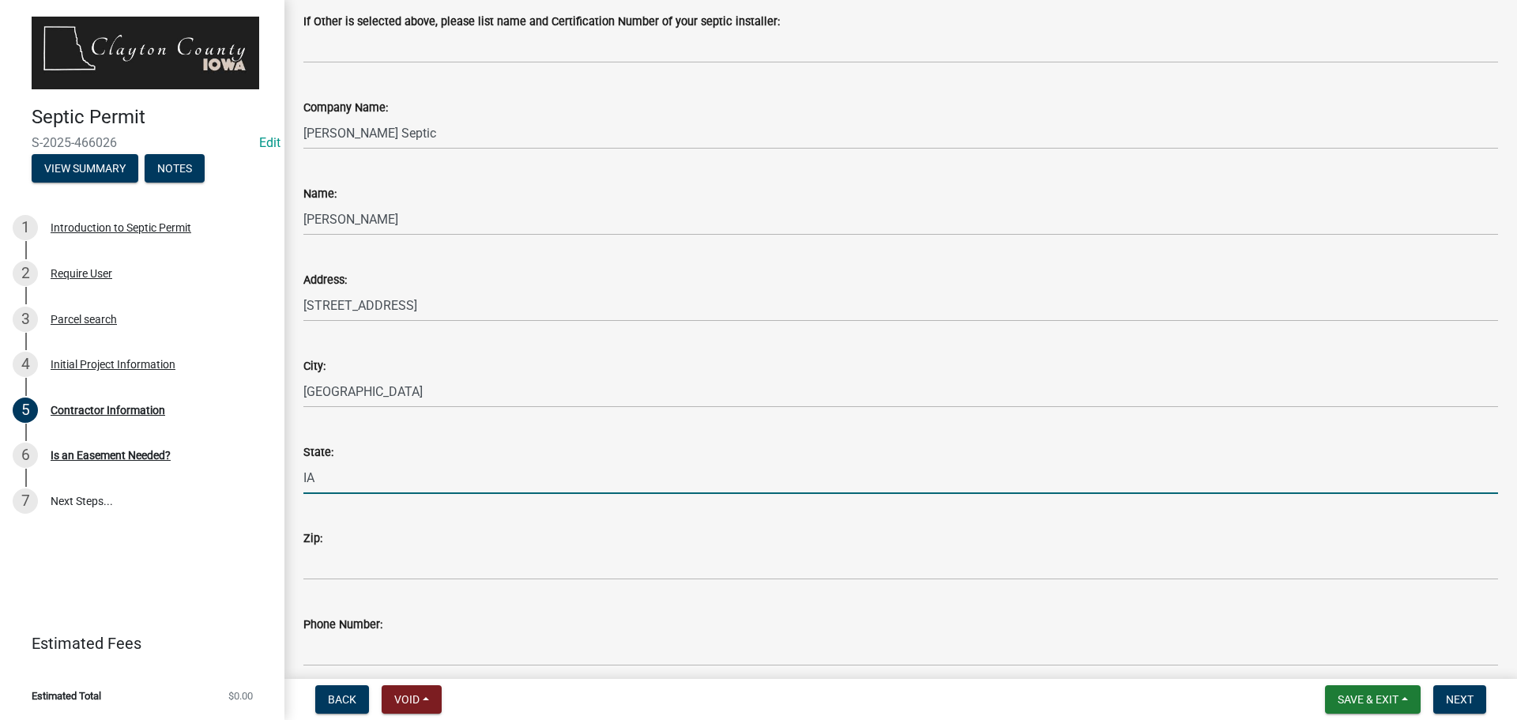
type input "IA"
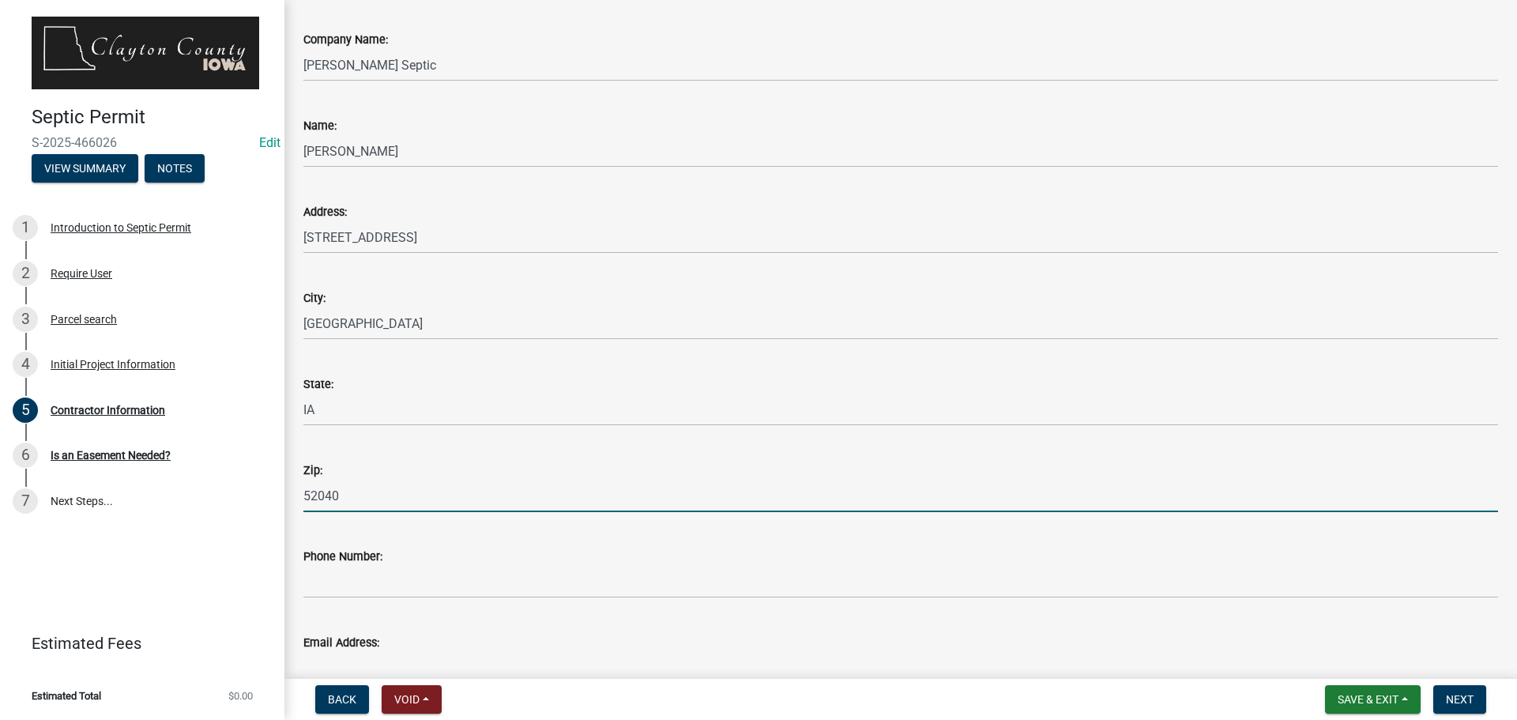
scroll to position [391, 0]
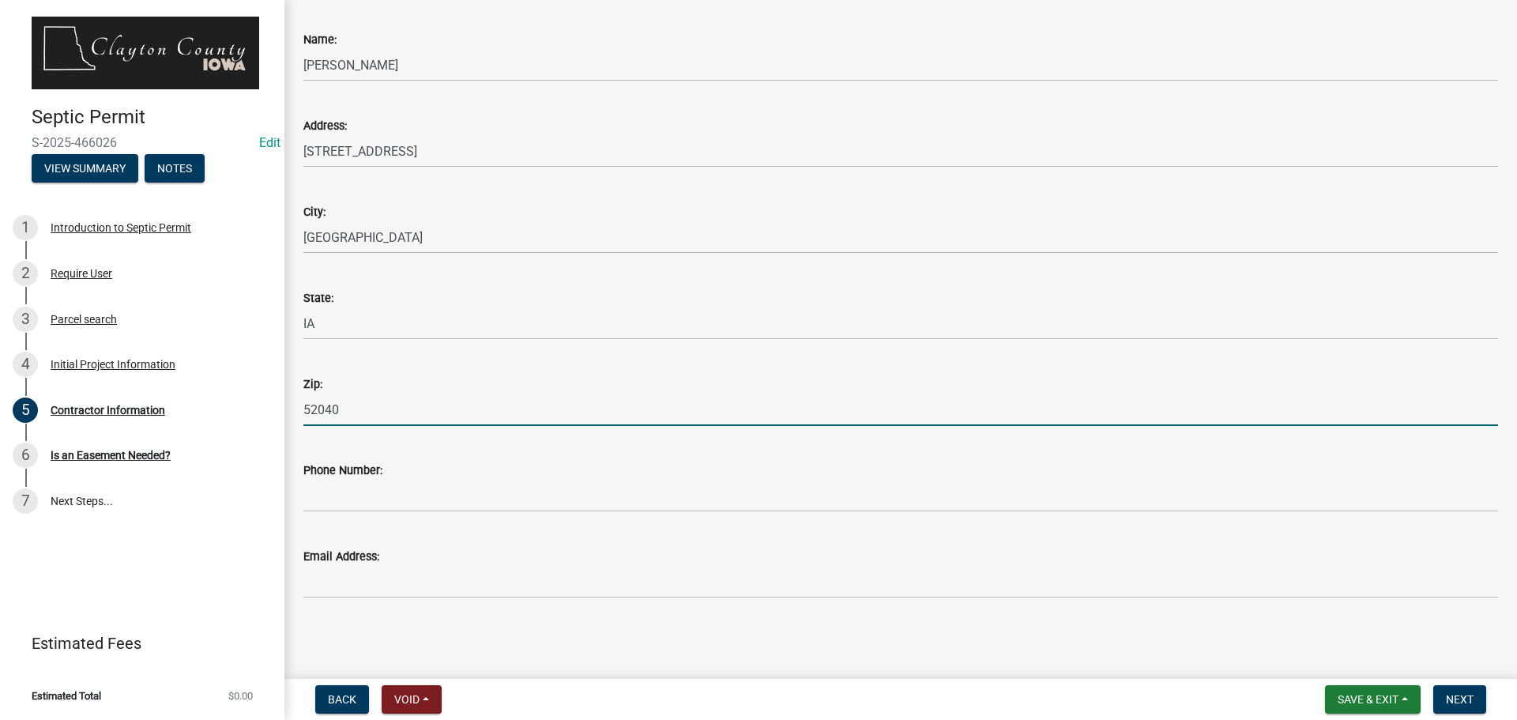
type input "52040"
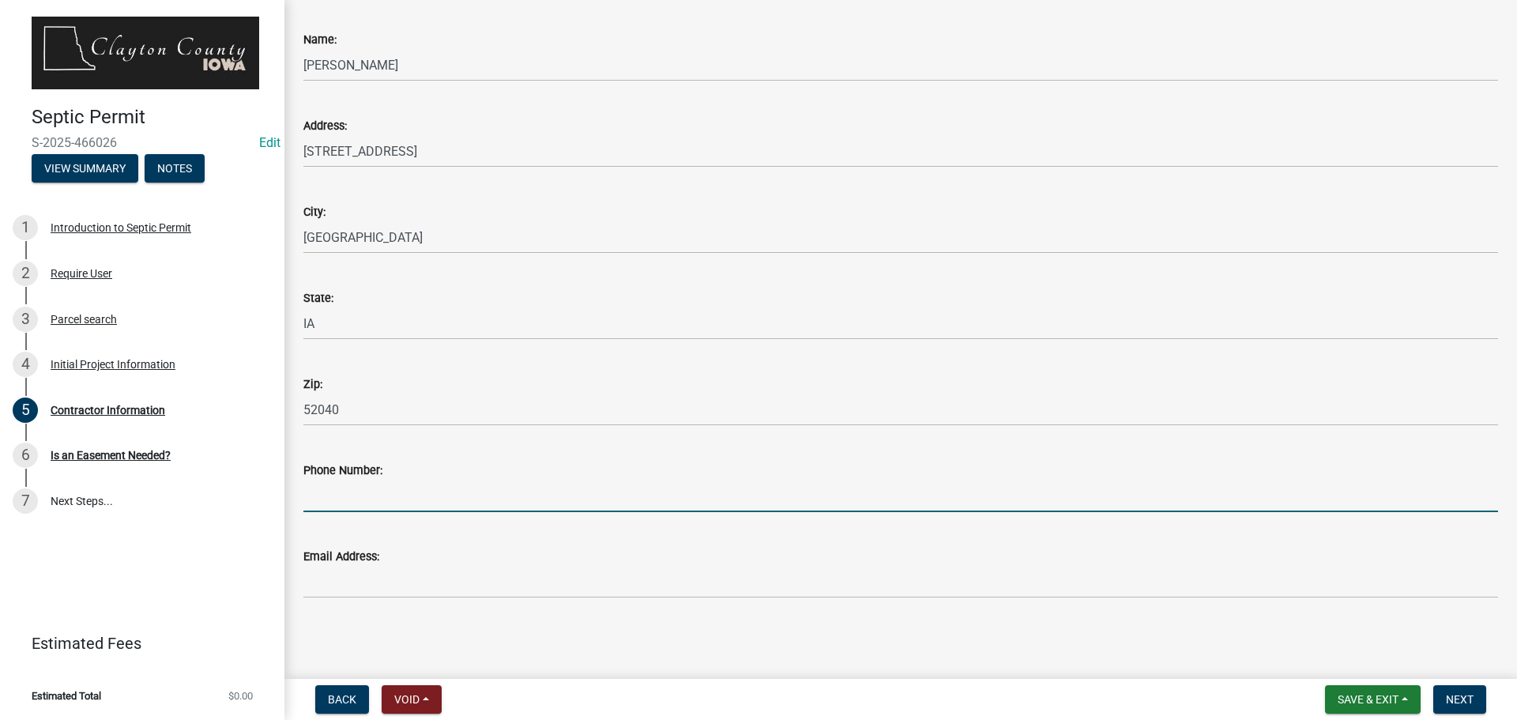
click at [322, 494] on input "Phone Number:" at bounding box center [900, 495] width 1194 height 32
type input "[PHONE_NUMBER]"
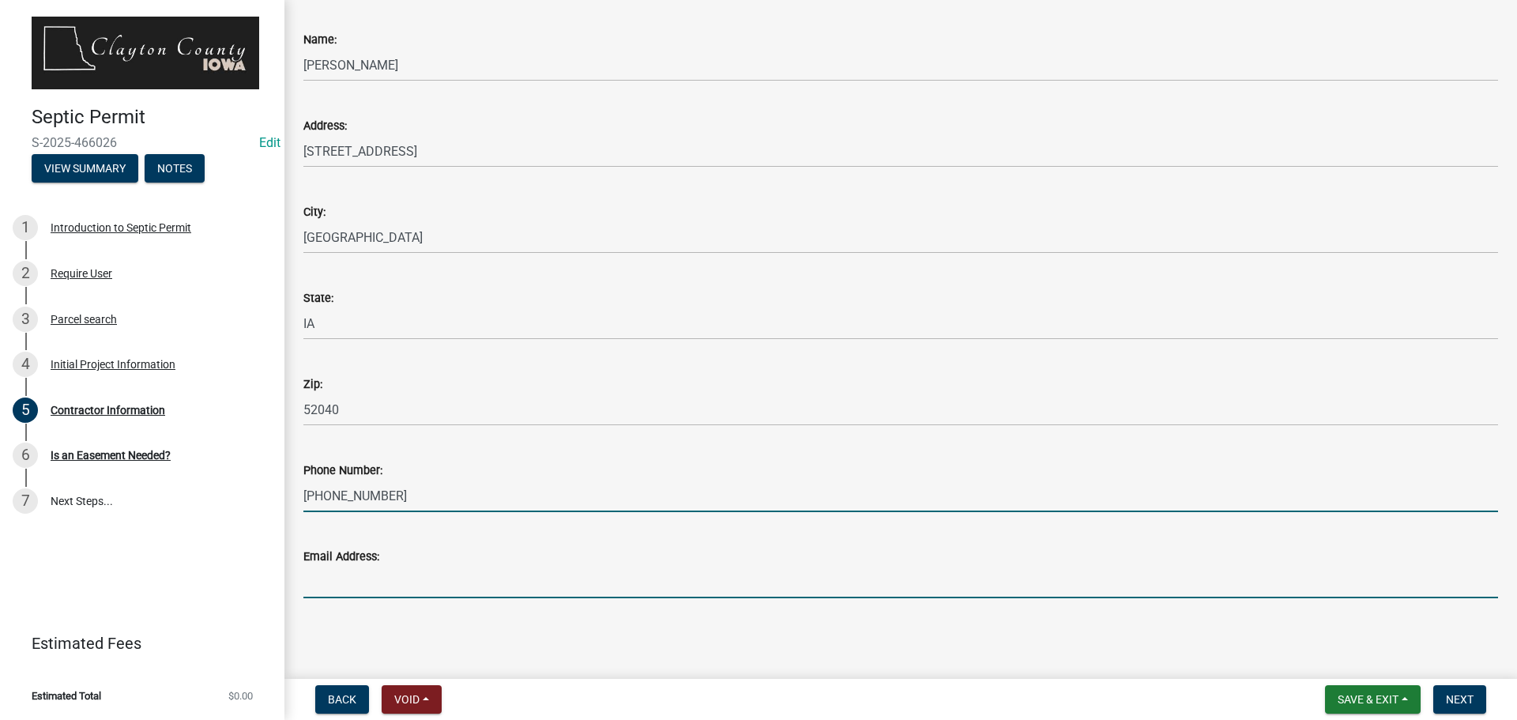
click at [367, 592] on input "Email Address:" at bounding box center [900, 582] width 1194 height 32
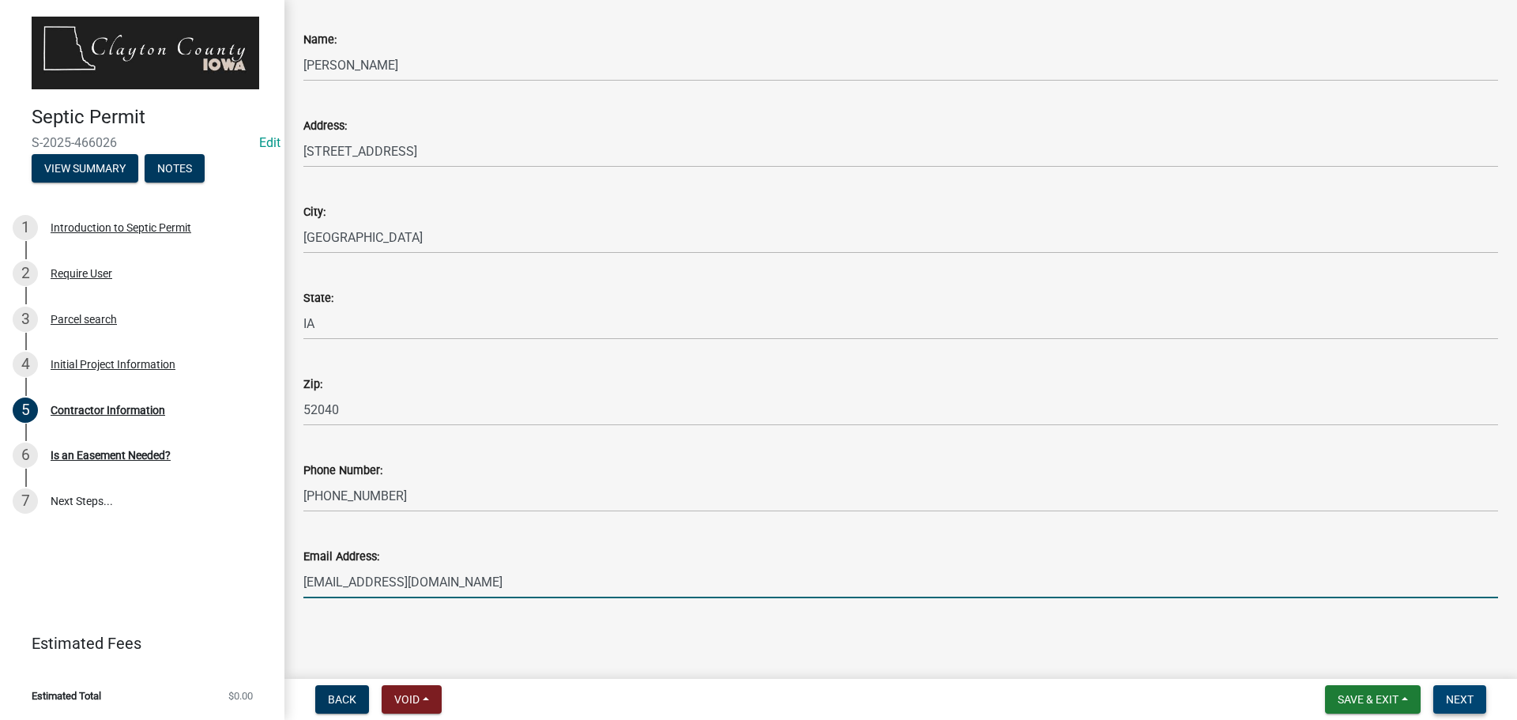
type input "[EMAIL_ADDRESS][DOMAIN_NAME]"
click at [1474, 695] on button "Next" at bounding box center [1459, 699] width 53 height 28
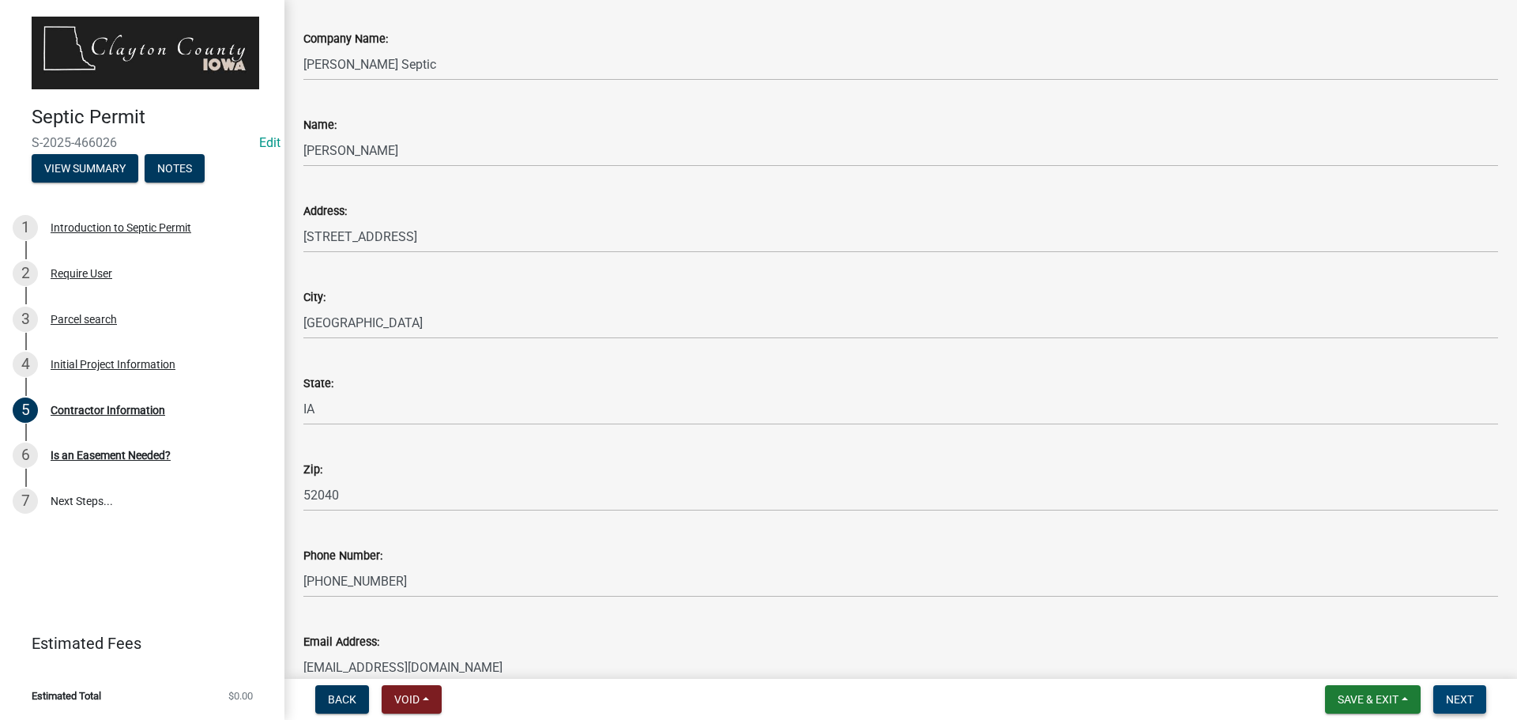
scroll to position [0, 0]
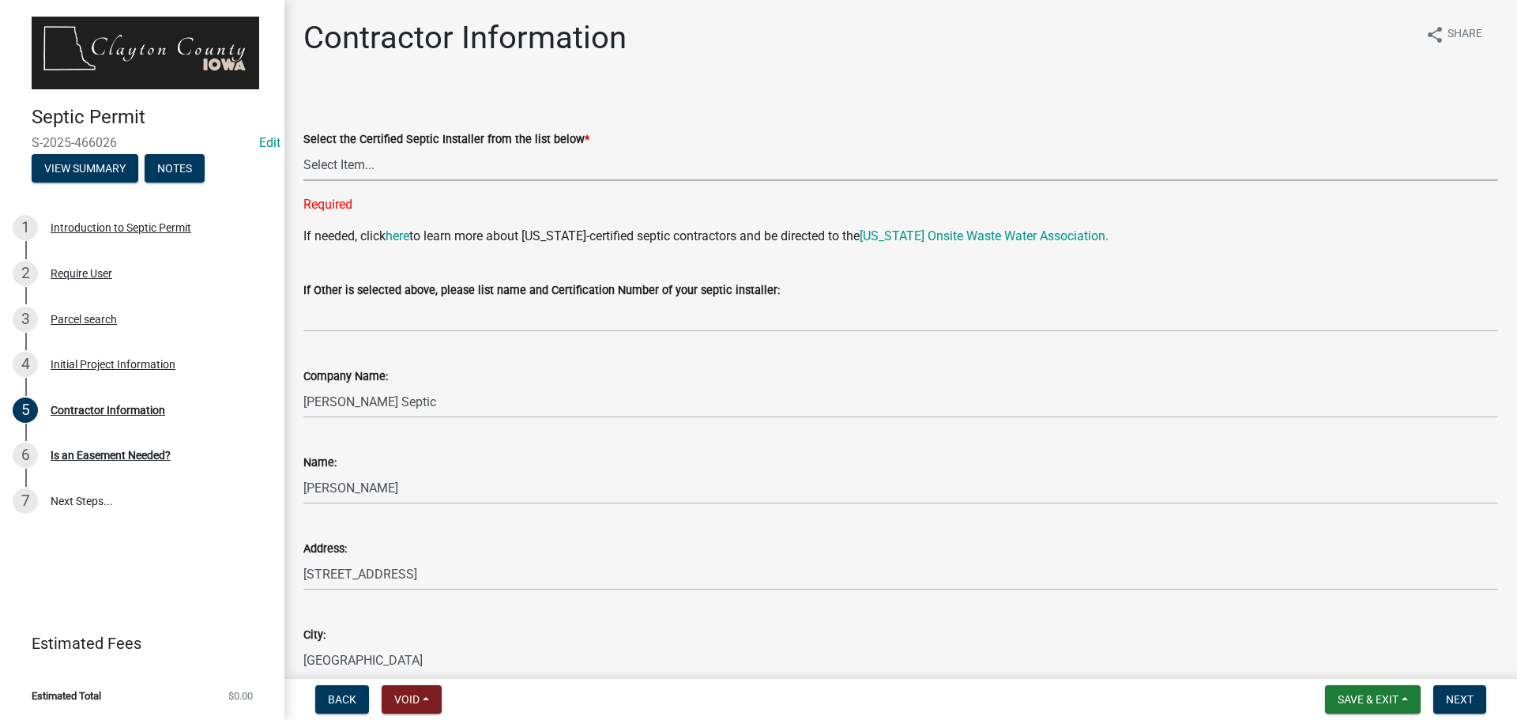
click at [359, 165] on select "Select Item... [PERSON_NAME] |CIOWTS ID#509990 M. B. Construction | [PERSON_NAM…" at bounding box center [900, 165] width 1194 height 32
click at [303, 149] on select "Select Item... [PERSON_NAME] |CIOWTS ID#509990 M. B. Construction | [PERSON_NAM…" at bounding box center [900, 165] width 1194 height 32
select select "258f3138-d9ba-4ef3-ae0a-18647a82cf54"
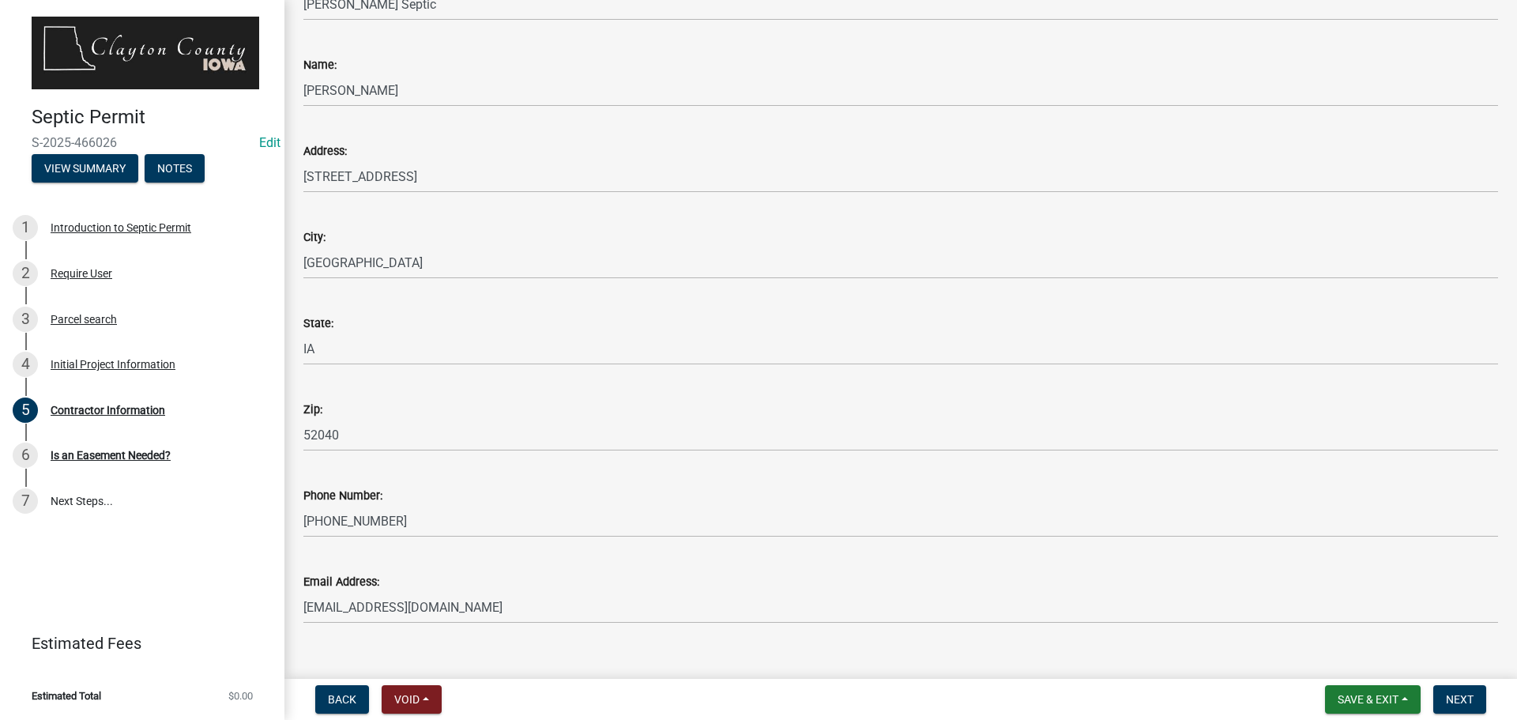
scroll to position [391, 0]
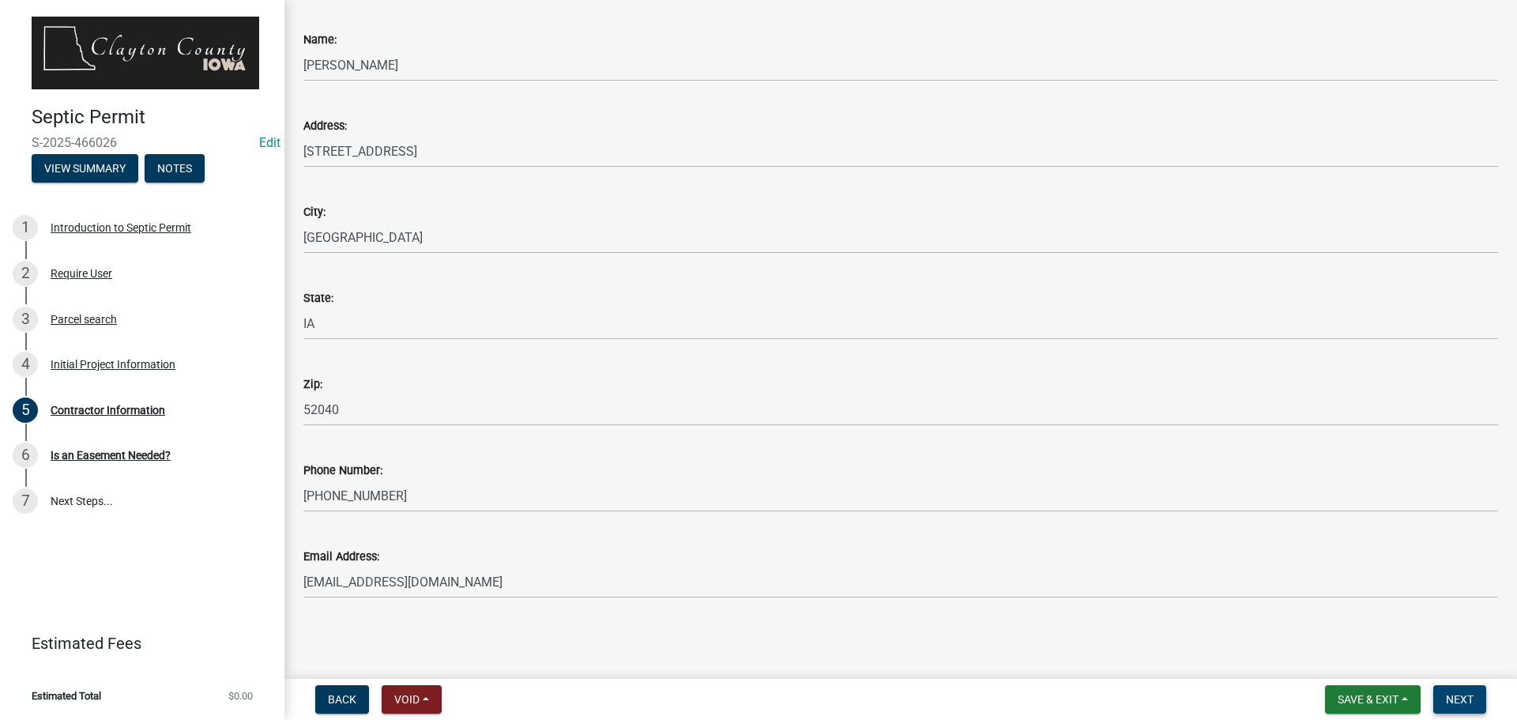
click at [1480, 704] on button "Next" at bounding box center [1459, 699] width 53 height 28
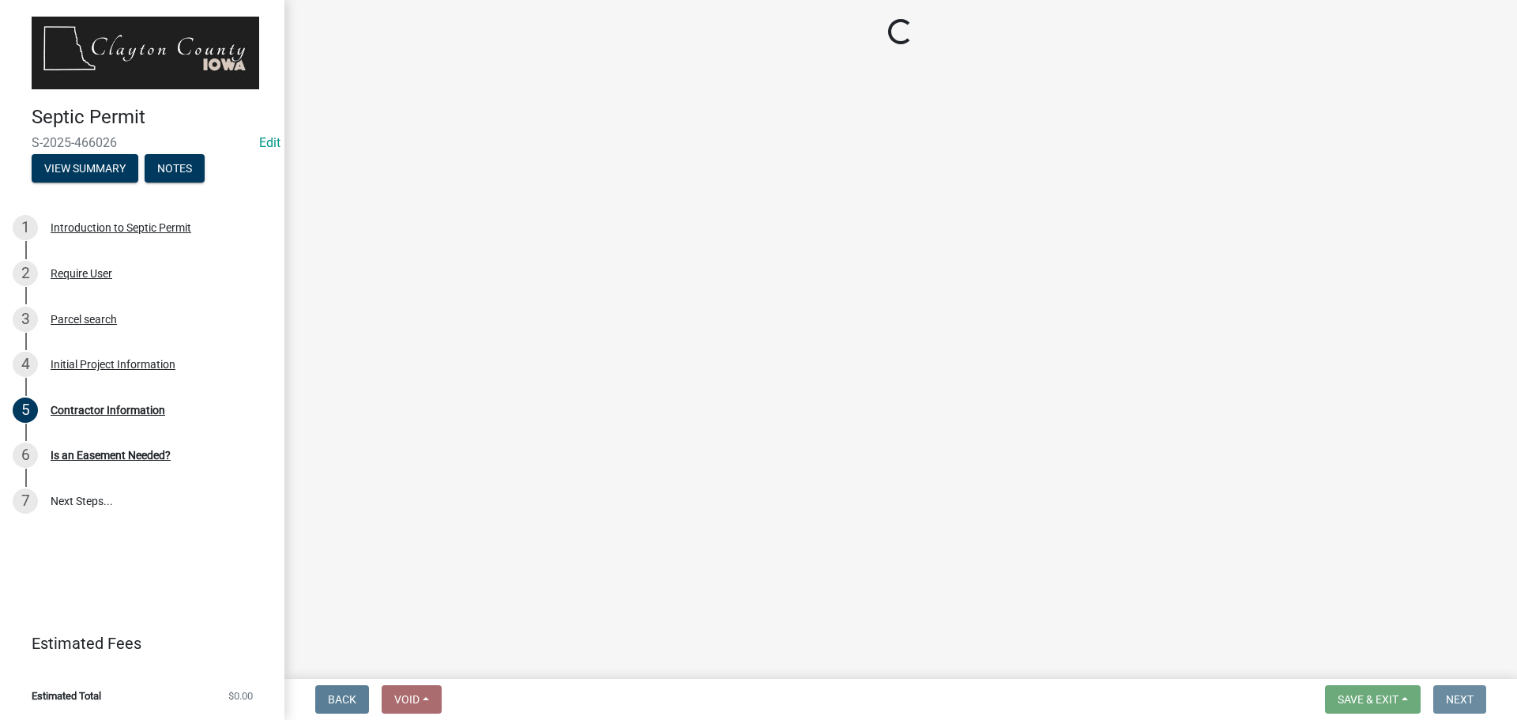
scroll to position [0, 0]
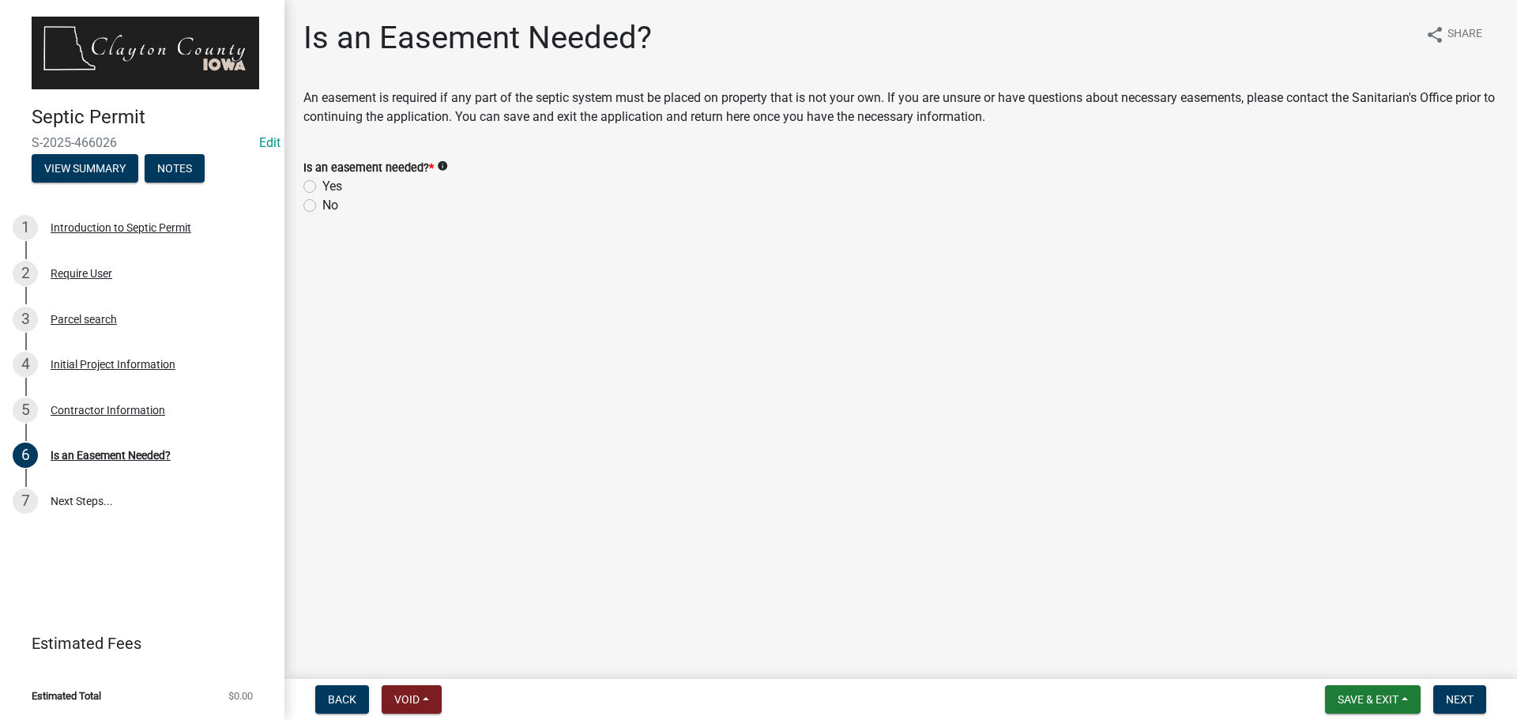
click at [322, 208] on label "No" at bounding box center [330, 205] width 16 height 19
click at [322, 206] on input "No" at bounding box center [327, 201] width 10 height 10
radio input "true"
click at [1467, 701] on span "Next" at bounding box center [1460, 699] width 28 height 13
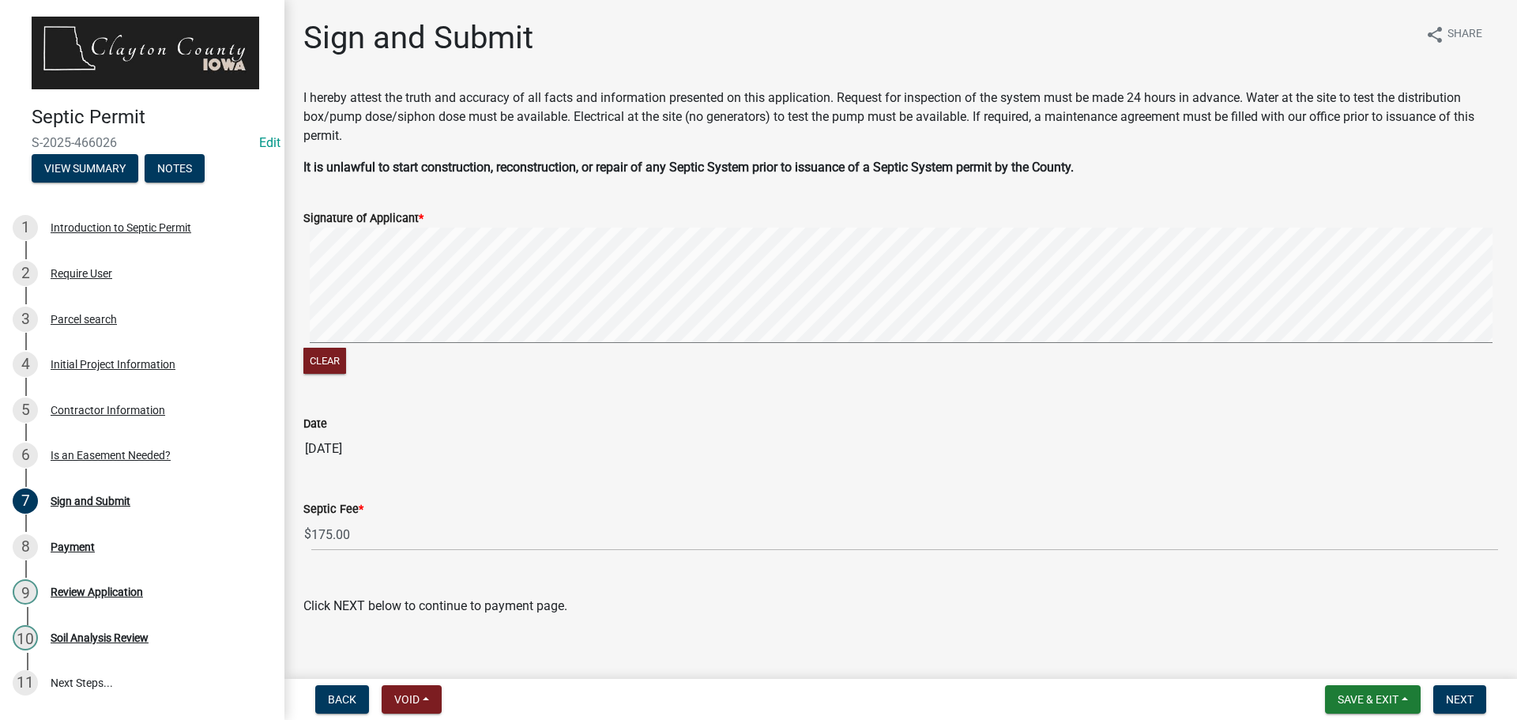
click at [425, 344] on signature-pad at bounding box center [900, 287] width 1194 height 120
click at [487, 358] on div "Clear" at bounding box center [900, 302] width 1194 height 150
click at [553, 347] on signature-pad at bounding box center [900, 287] width 1194 height 120
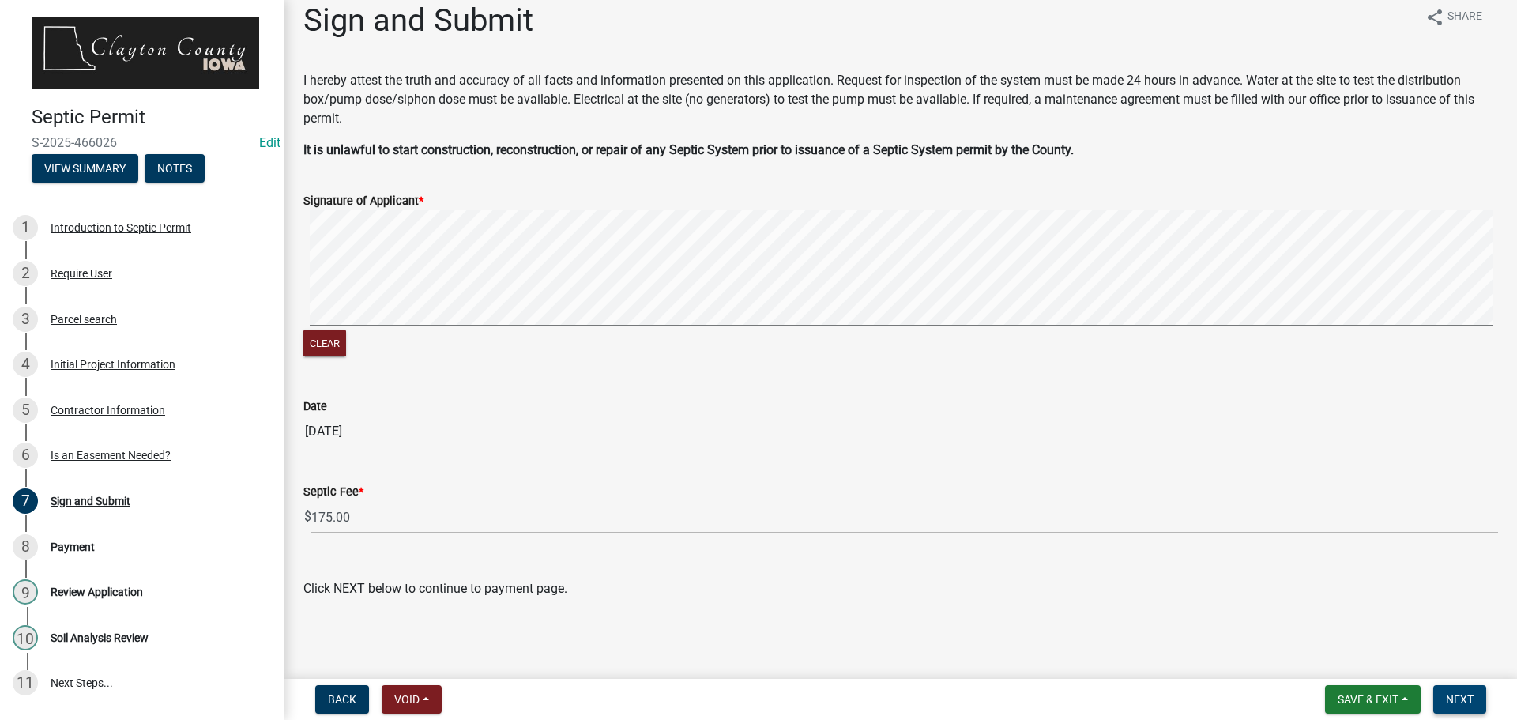
click at [1479, 695] on button "Next" at bounding box center [1459, 699] width 53 height 28
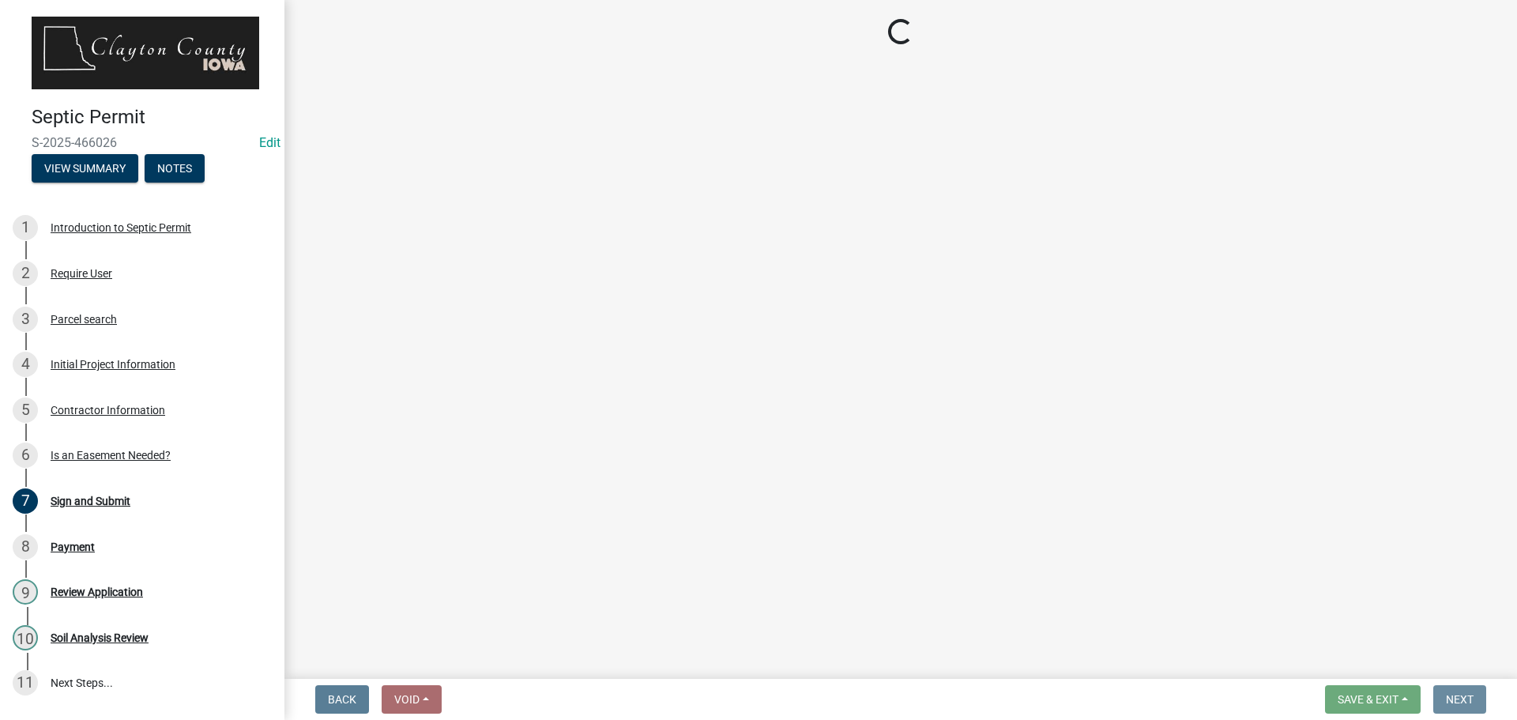
scroll to position [0, 0]
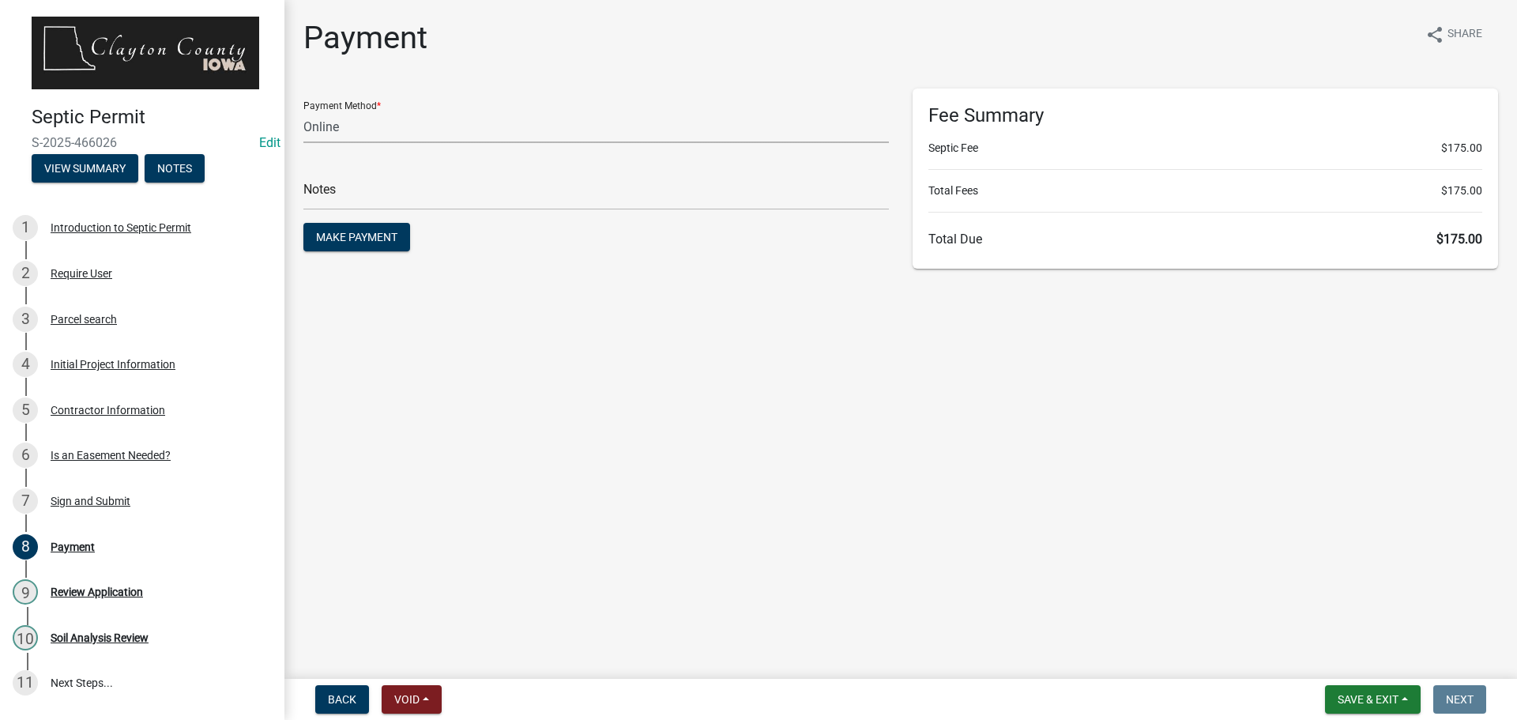
click at [454, 125] on select "Credit Card POS Check Cash Online" at bounding box center [595, 127] width 585 height 32
select select "1: 0"
click at [303, 111] on select "Credit Card POS Check Cash Online" at bounding box center [595, 127] width 585 height 32
click at [404, 201] on input "text" at bounding box center [595, 194] width 585 height 32
click at [335, 243] on span "Make Payment" at bounding box center [356, 237] width 81 height 13
